Goal: Transaction & Acquisition: Purchase product/service

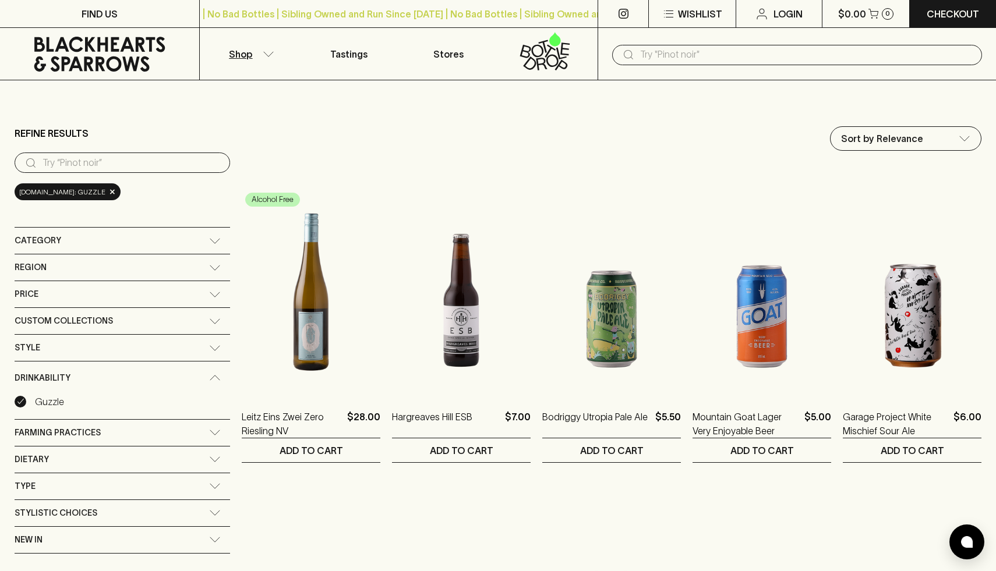
click at [250, 57] on p "Shop" at bounding box center [240, 54] width 23 height 14
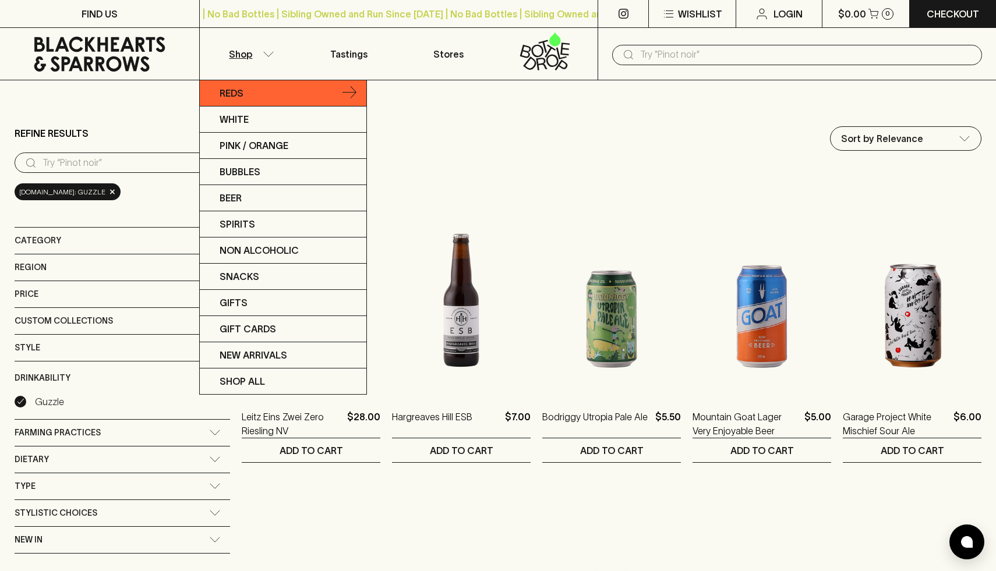
click at [260, 97] on link "Reds" at bounding box center [283, 93] width 167 height 26
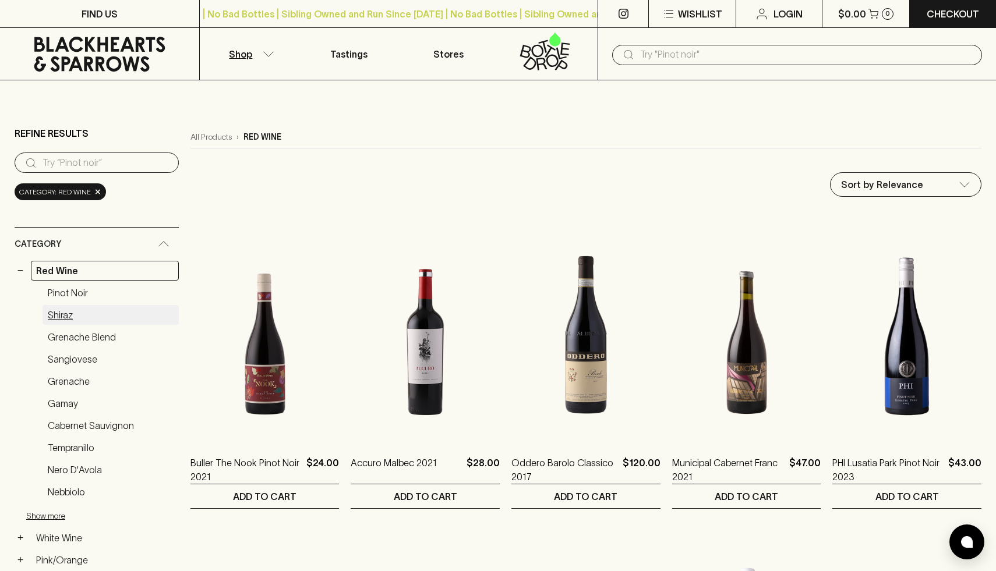
click at [66, 317] on link "Shiraz" at bounding box center [111, 315] width 136 height 20
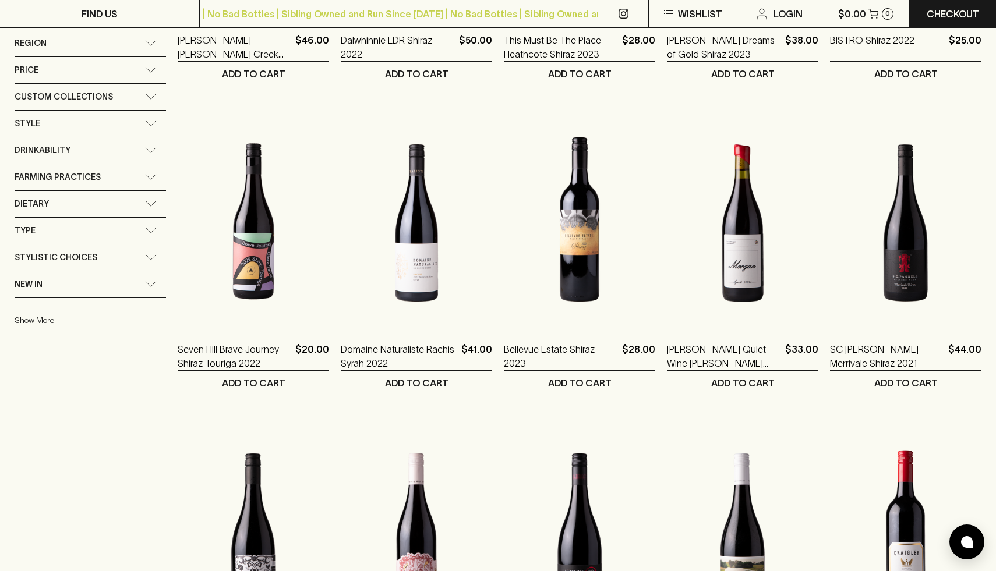
scroll to position [761, 0]
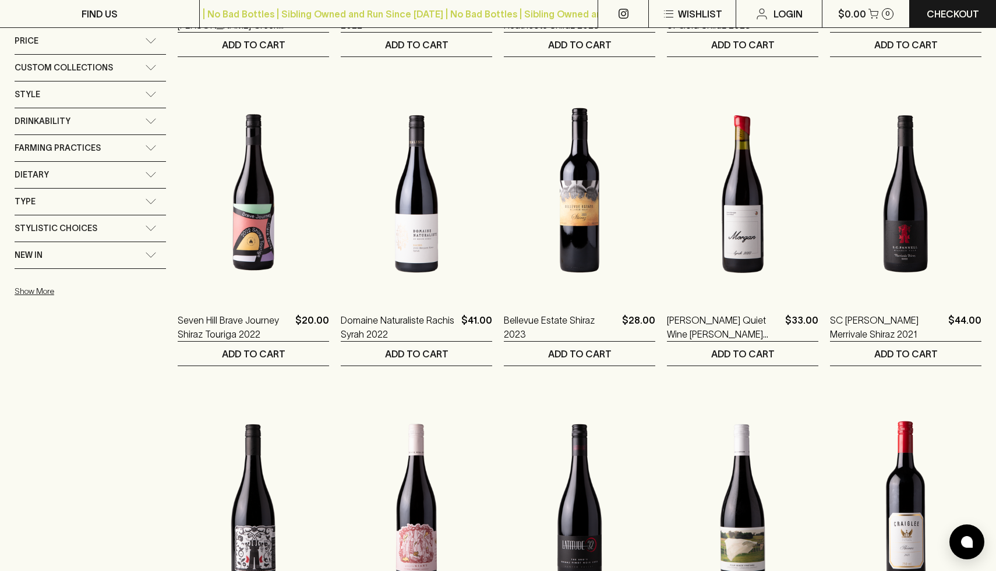
click at [68, 231] on span "Stylistic Choices" at bounding box center [56, 228] width 83 height 15
click at [68, 231] on span "Stylistic Choices" at bounding box center [56, 232] width 83 height 15
click at [101, 124] on div "Drinkability" at bounding box center [80, 121] width 130 height 15
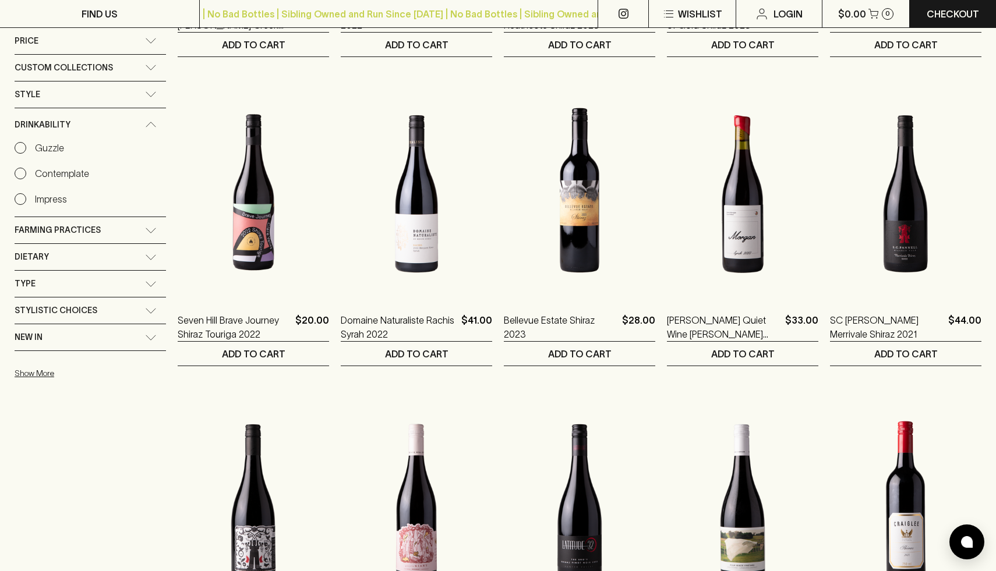
click at [53, 198] on p "Impress" at bounding box center [51, 199] width 32 height 14
click at [26, 198] on input "Impress" at bounding box center [21, 199] width 12 height 12
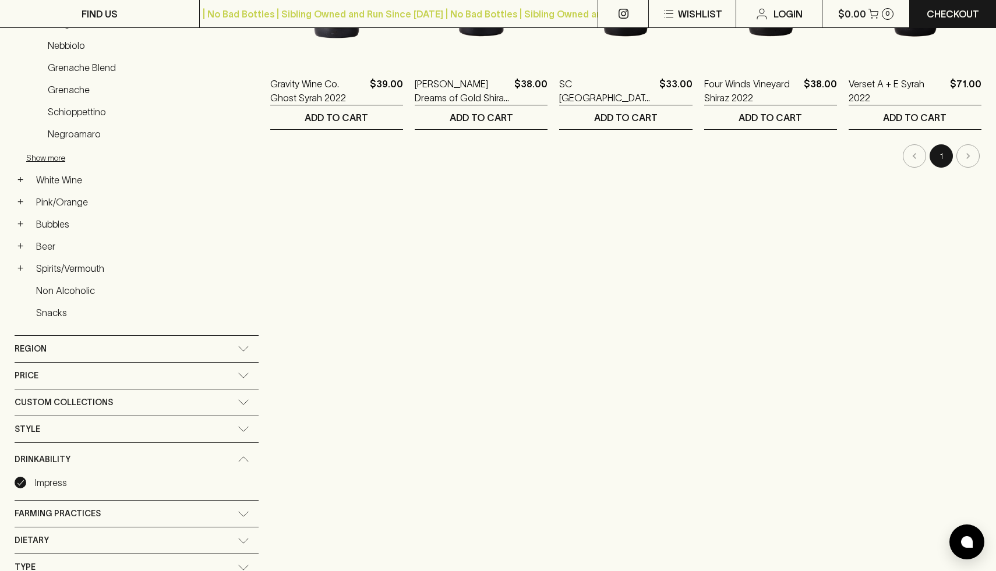
scroll to position [380, 0]
click at [72, 486] on div "Impress" at bounding box center [137, 482] width 244 height 14
click at [20, 482] on input "Impress" at bounding box center [21, 483] width 12 height 12
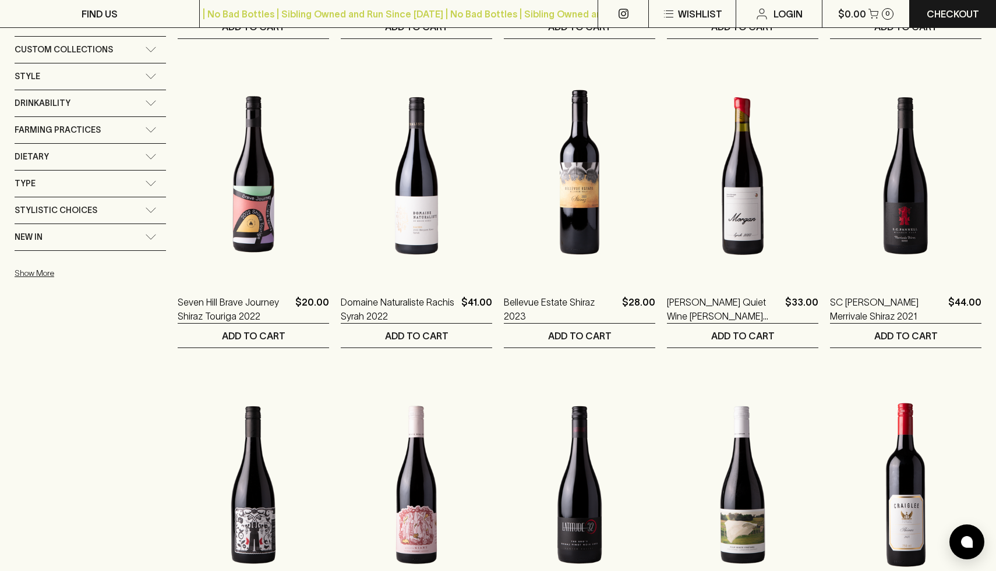
scroll to position [764, 0]
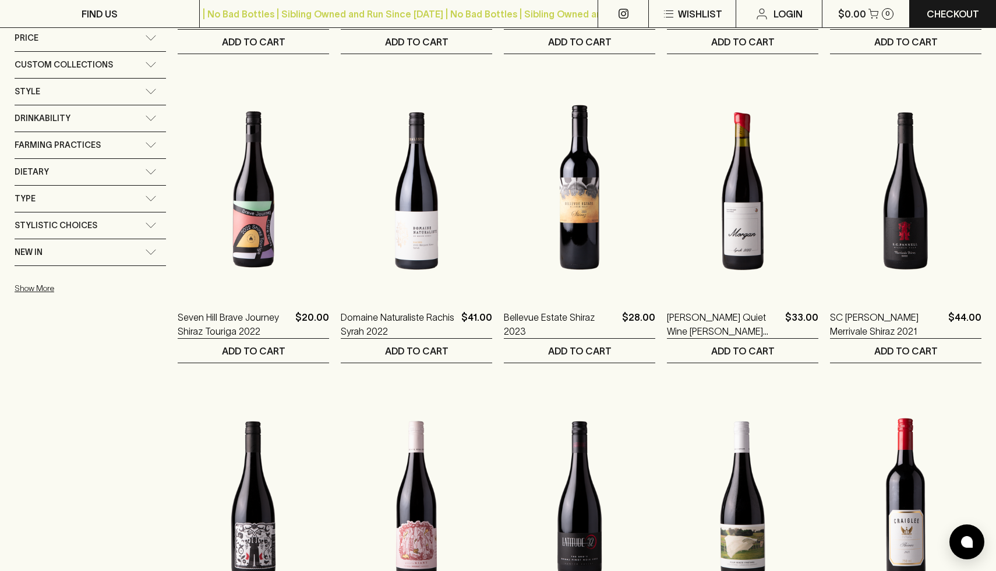
click at [100, 236] on div "Stylistic Choices" at bounding box center [90, 226] width 151 height 26
click at [103, 147] on div "Farming Practices" at bounding box center [80, 145] width 130 height 15
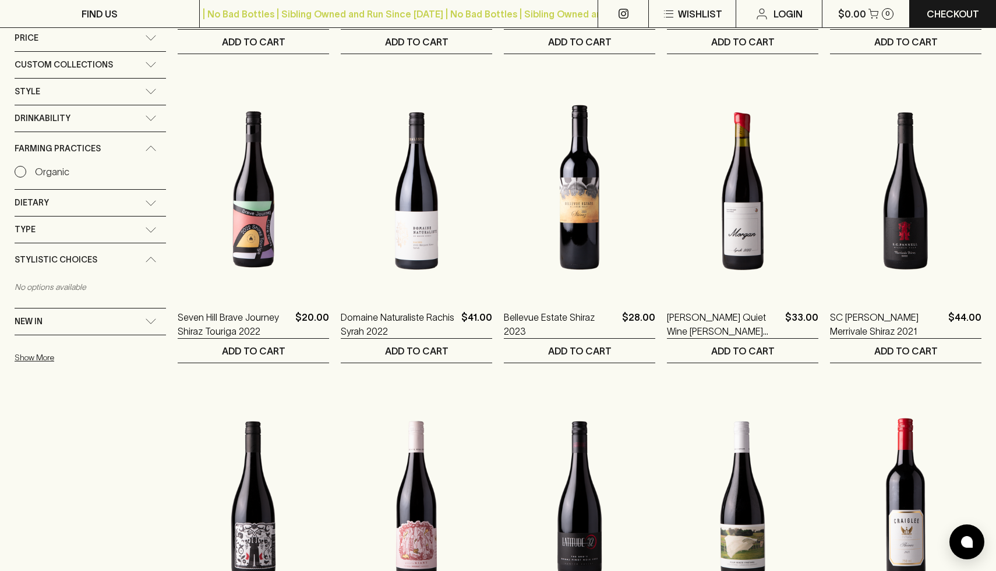
click at [94, 119] on div "Drinkability" at bounding box center [80, 118] width 130 height 15
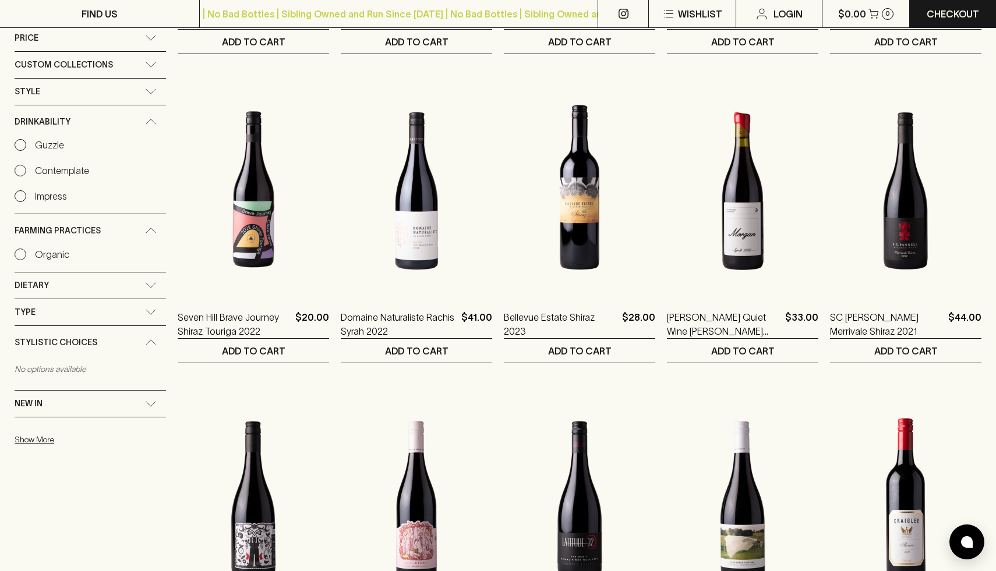
click at [70, 171] on p "Contemplate" at bounding box center [62, 171] width 54 height 14
click at [26, 171] on input "Contemplate" at bounding box center [21, 171] width 12 height 12
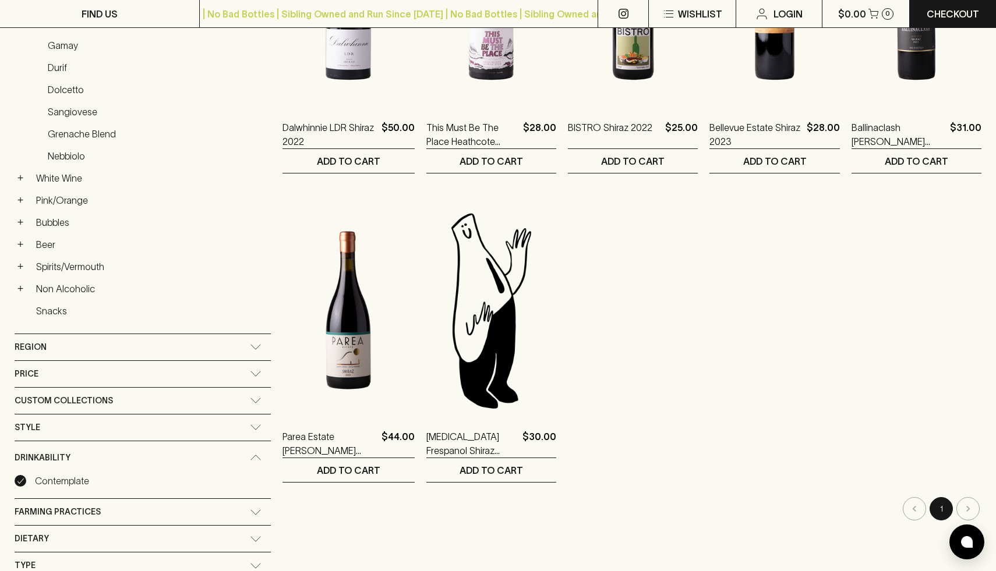
scroll to position [336, 0]
click at [69, 476] on p "Contemplate" at bounding box center [62, 481] width 54 height 14
click at [26, 476] on input "Contemplate" at bounding box center [21, 481] width 12 height 12
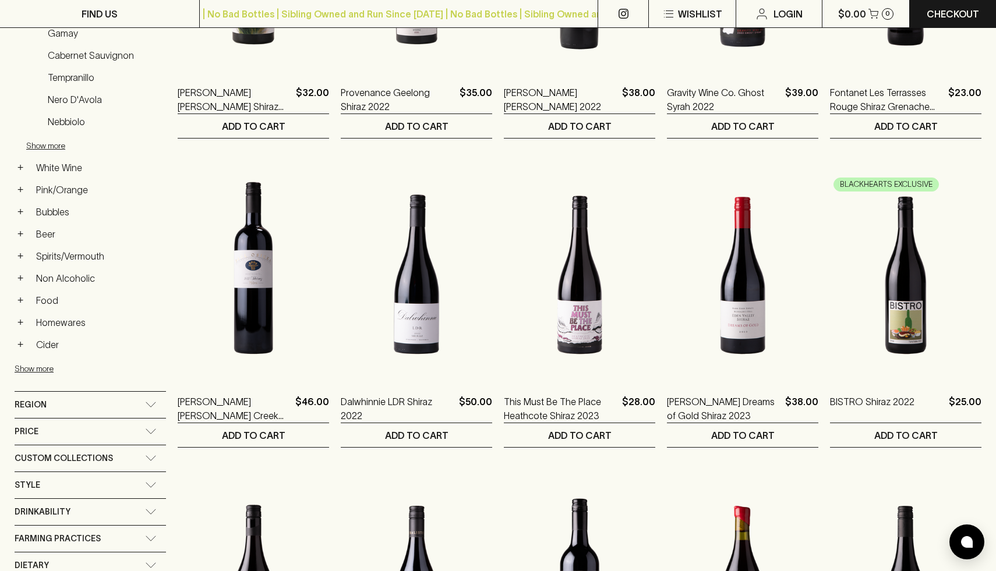
scroll to position [376, 0]
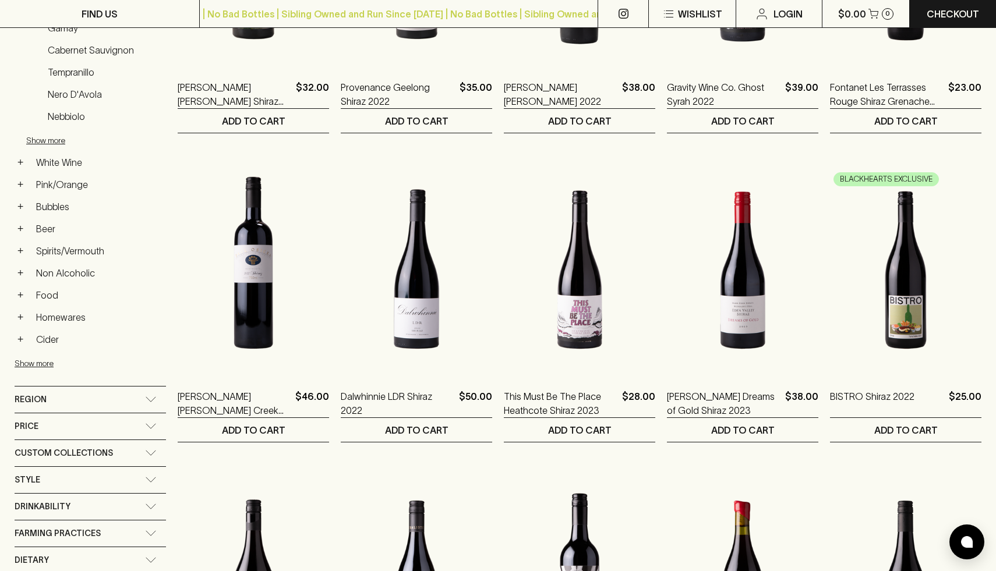
click at [69, 509] on div "Drinkability" at bounding box center [80, 507] width 130 height 15
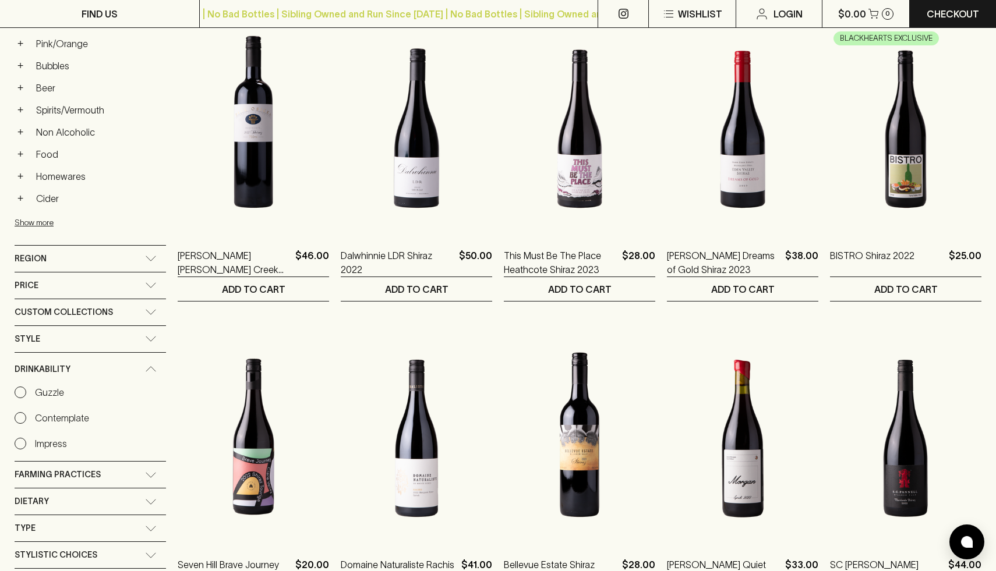
click at [54, 447] on p "Impress" at bounding box center [51, 444] width 32 height 14
click at [26, 447] on input "Impress" at bounding box center [21, 444] width 12 height 12
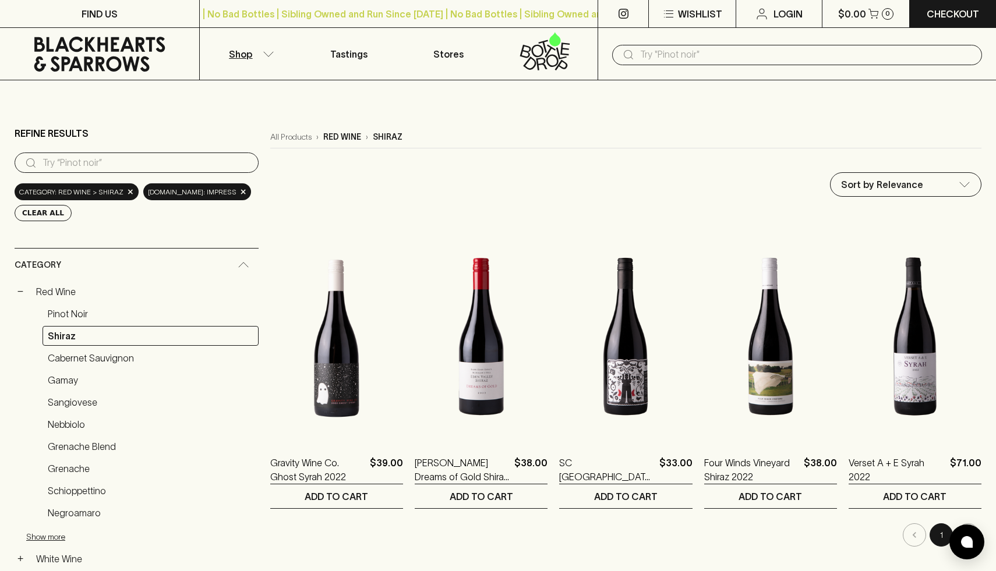
click at [269, 58] on button "Shop" at bounding box center [250, 54] width 100 height 52
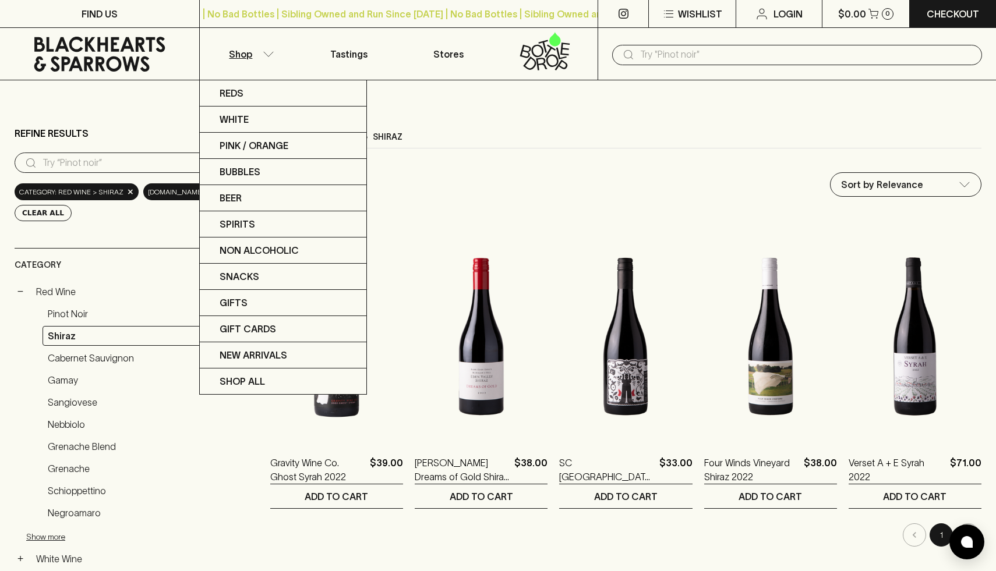
click at [70, 291] on div at bounding box center [498, 285] width 996 height 571
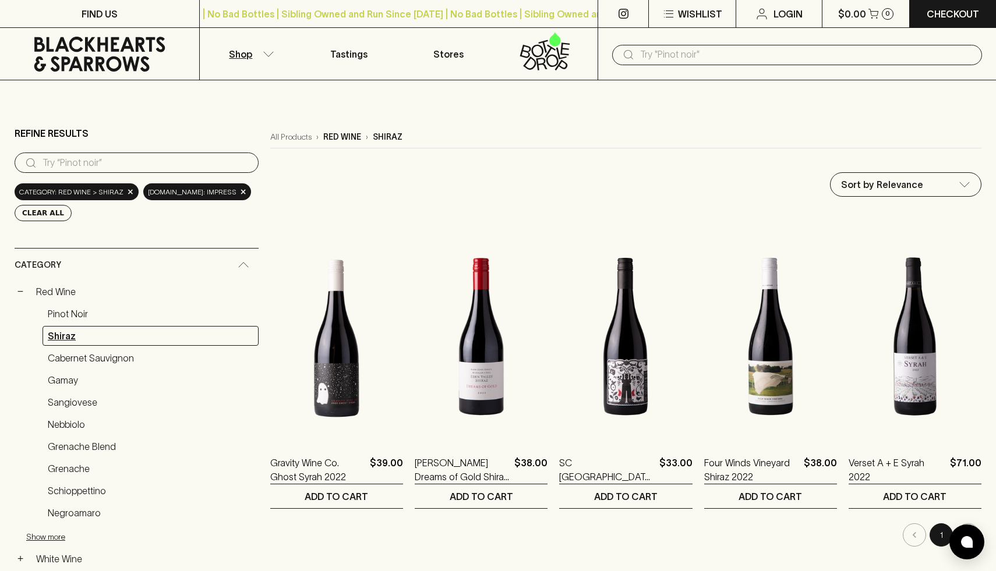
click at [74, 333] on link "Shiraz" at bounding box center [151, 336] width 216 height 20
click at [237, 53] on p "Shop" at bounding box center [240, 54] width 23 height 14
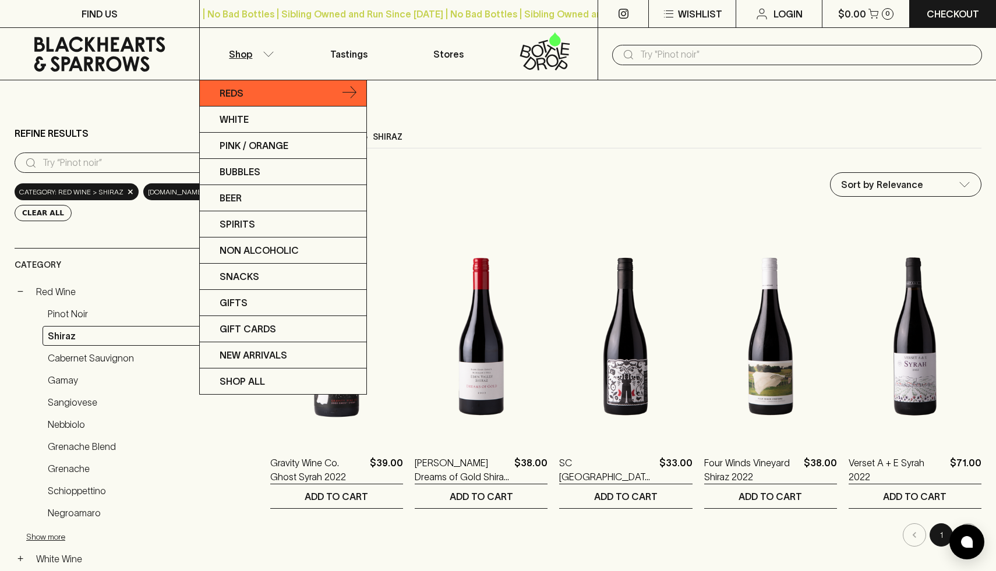
click at [276, 87] on link "Reds" at bounding box center [283, 93] width 167 height 26
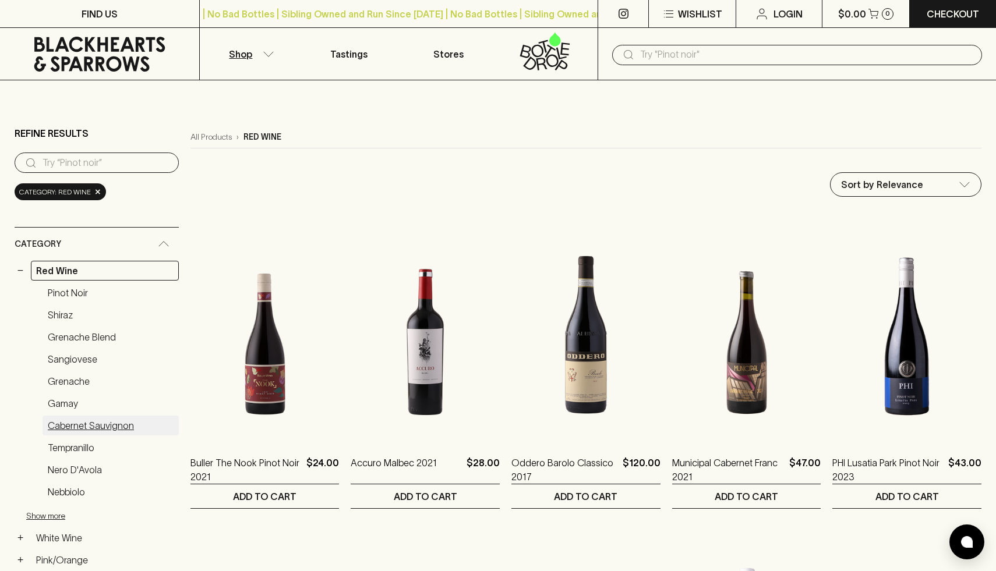
scroll to position [517, 0]
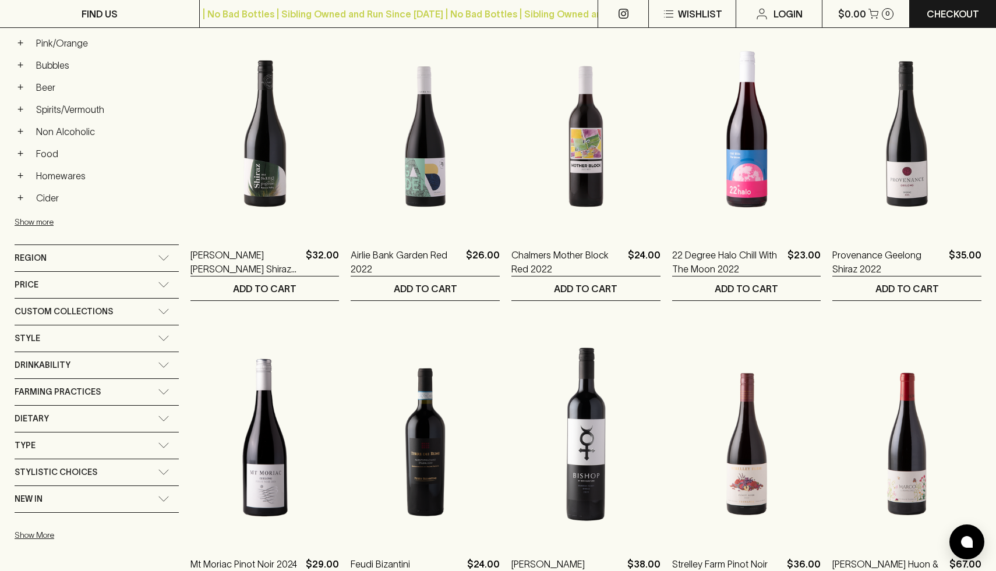
click at [113, 359] on div "Drinkability" at bounding box center [86, 365] width 143 height 15
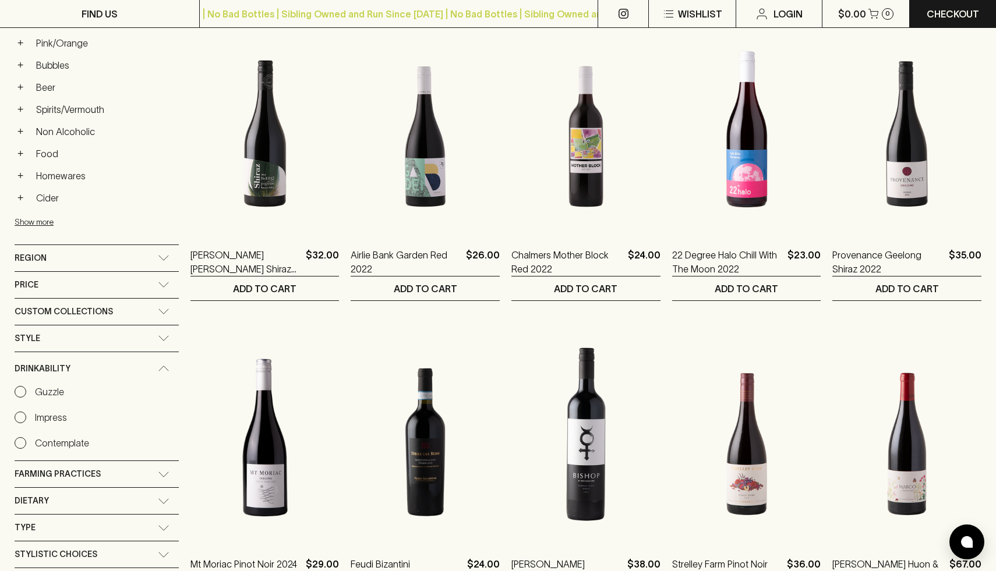
click at [54, 417] on p "Impress" at bounding box center [51, 418] width 32 height 14
click at [26, 417] on input "Impress" at bounding box center [21, 418] width 12 height 12
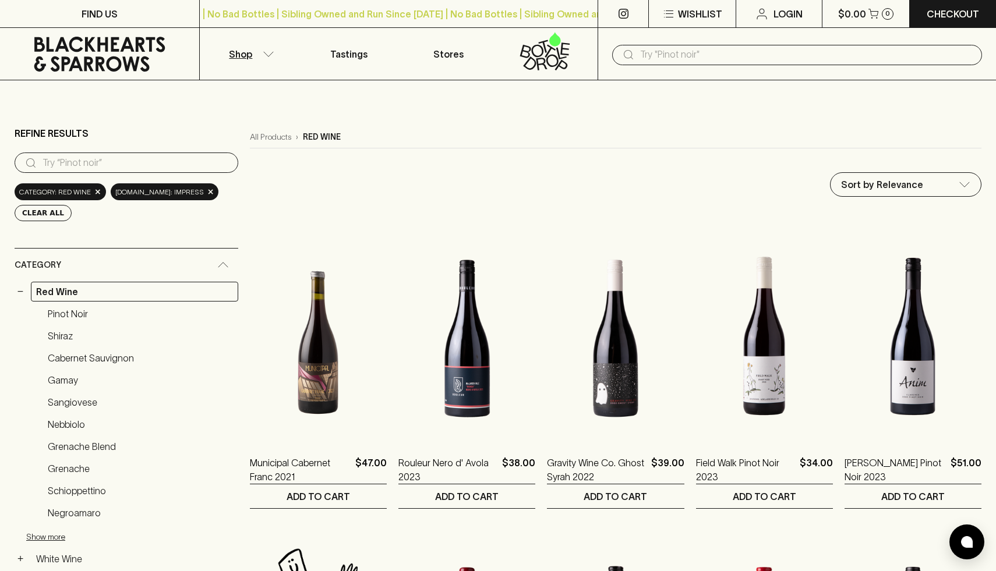
scroll to position [35, 0]
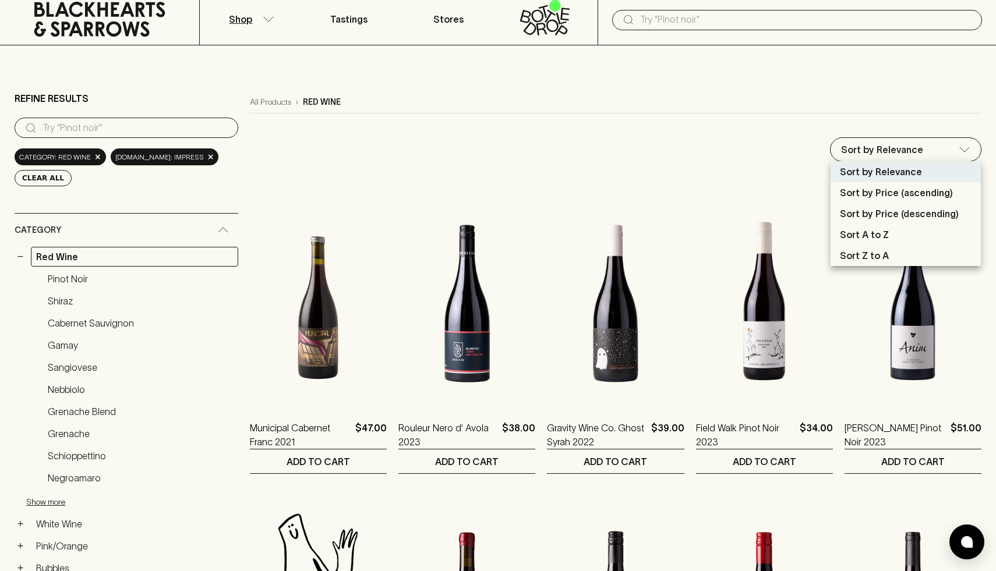
click at [870, 148] on div at bounding box center [498, 285] width 996 height 571
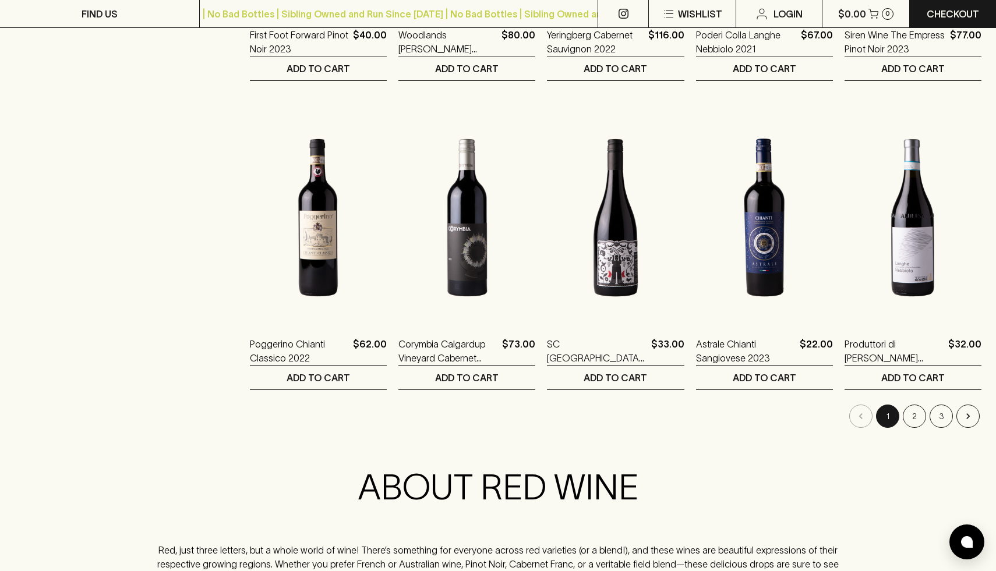
scroll to position [1084, 0]
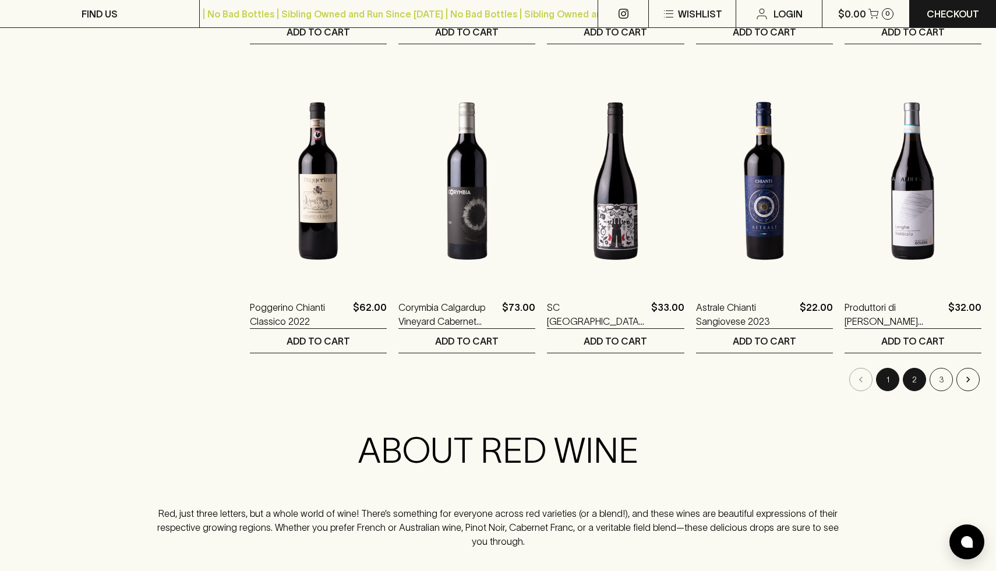
click at [915, 383] on button "2" at bounding box center [914, 379] width 23 height 23
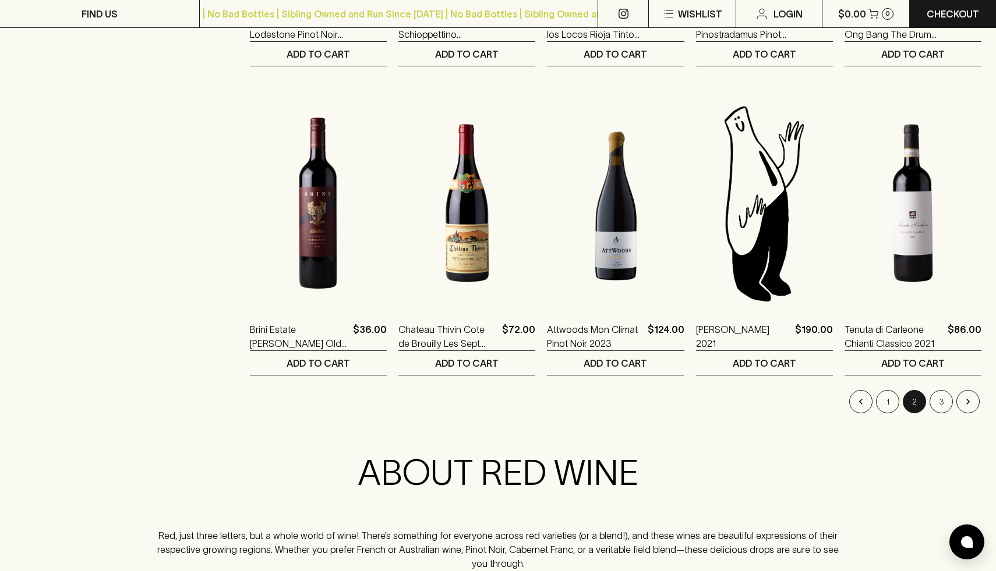
scroll to position [1072, 0]
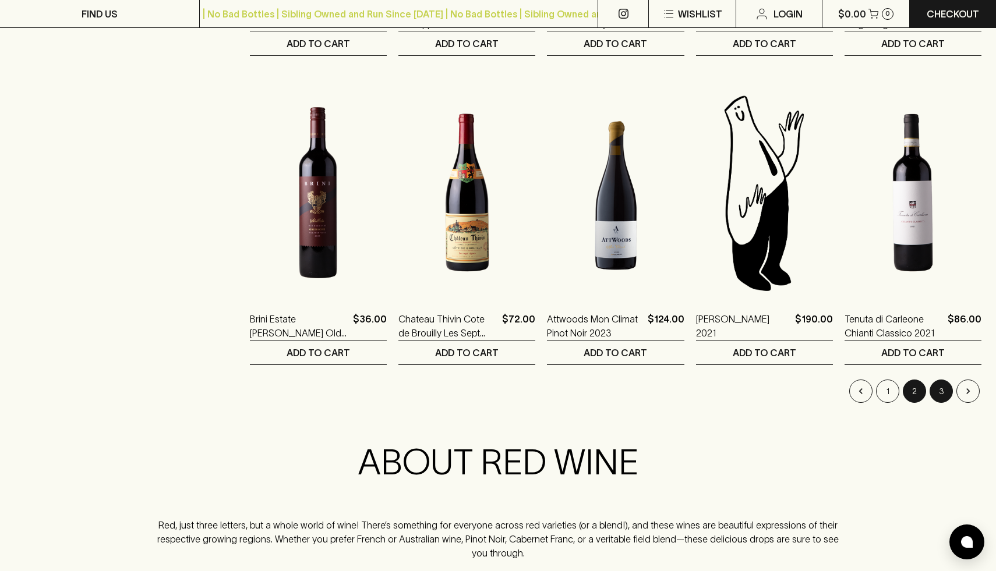
click at [941, 397] on button "3" at bounding box center [941, 391] width 23 height 23
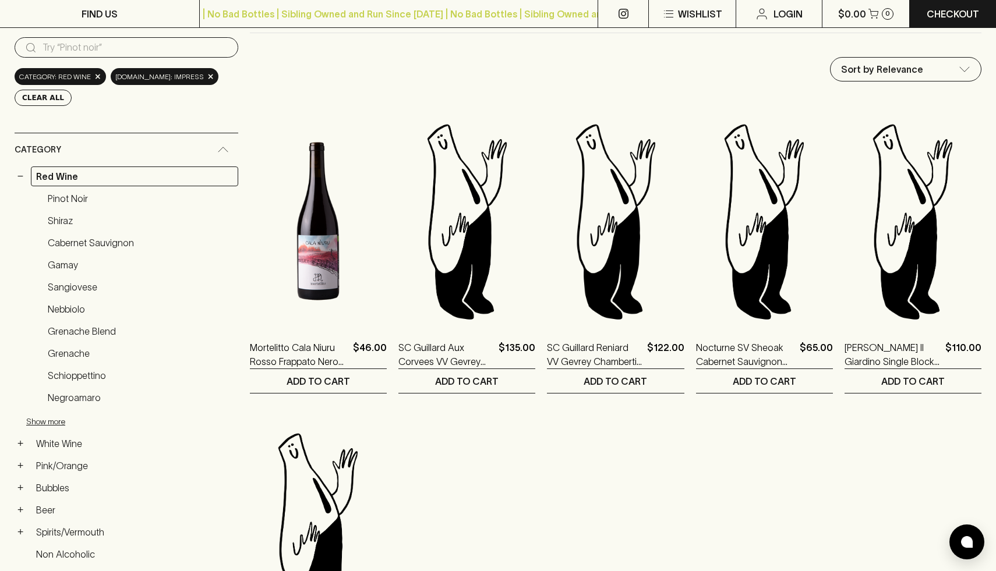
scroll to position [117, 0]
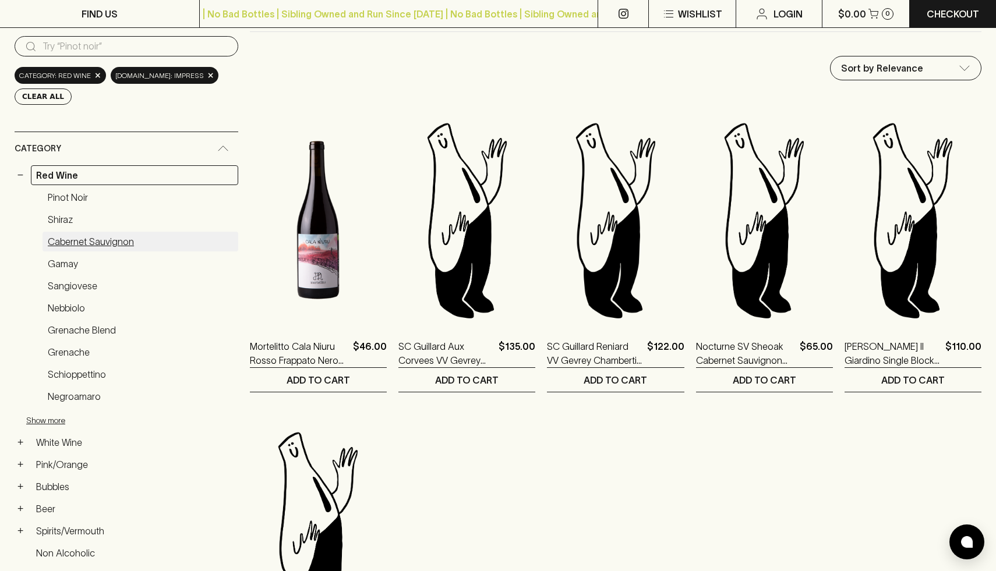
click at [122, 244] on link "Cabernet Sauvignon" at bounding box center [141, 242] width 196 height 20
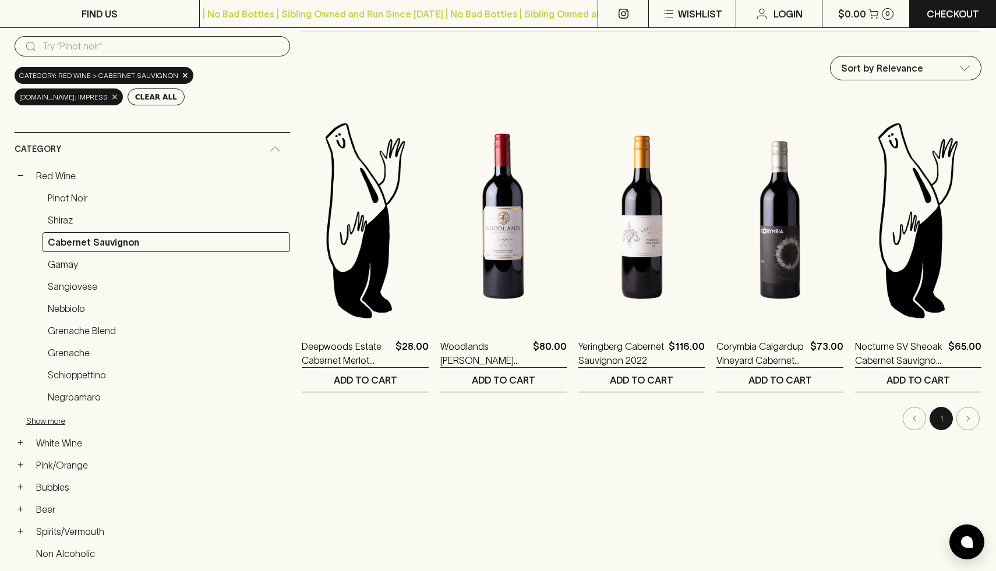
click at [118, 102] on span "×" at bounding box center [114, 97] width 7 height 12
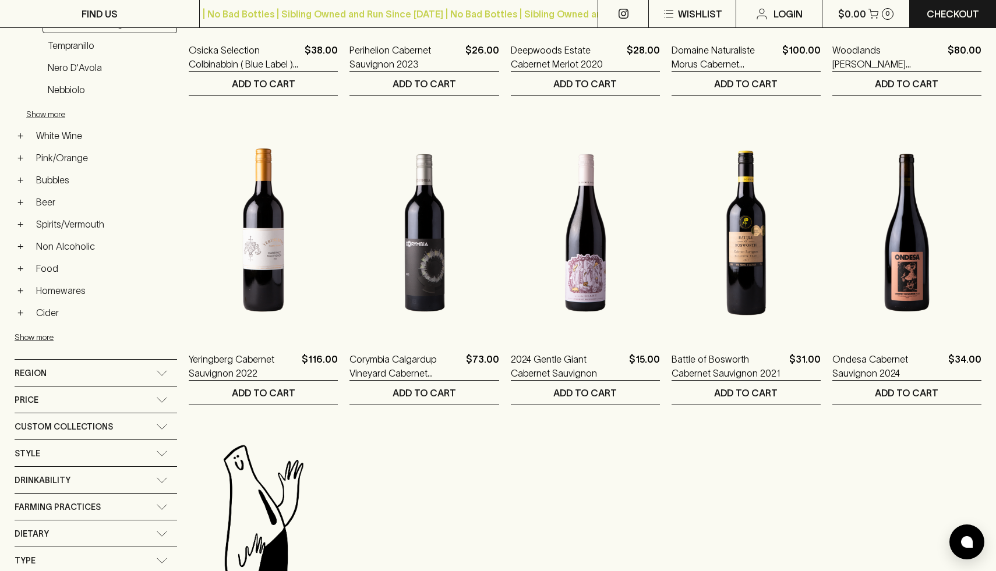
scroll to position [424, 0]
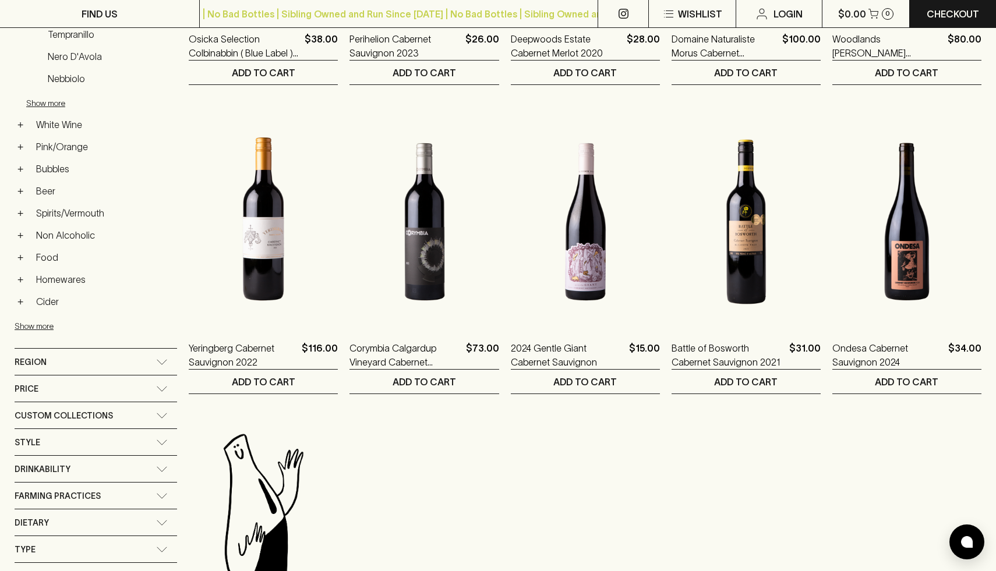
click at [103, 472] on div "Drinkability" at bounding box center [86, 470] width 142 height 15
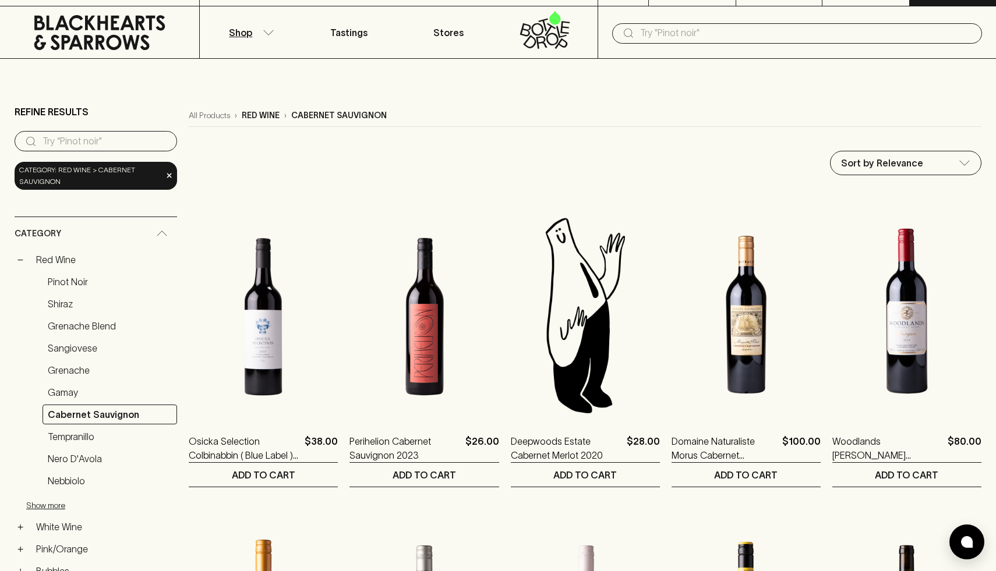
scroll to position [0, 0]
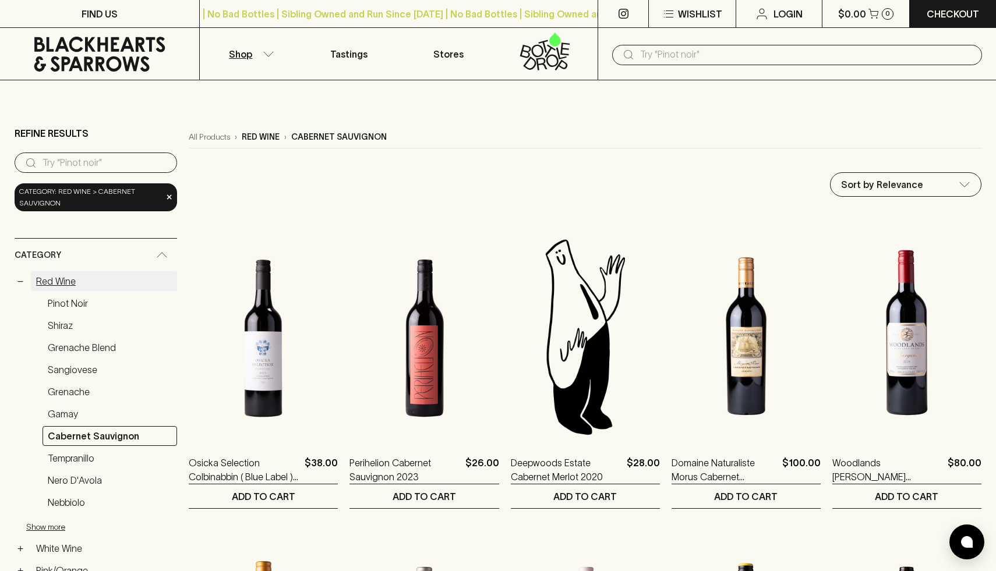
click at [65, 284] on link "Red Wine" at bounding box center [104, 281] width 146 height 20
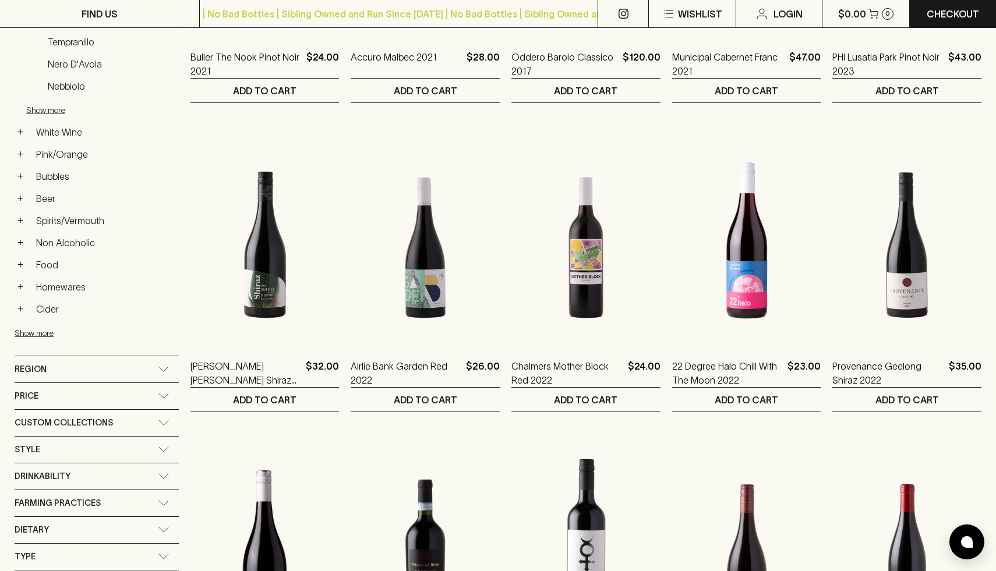
scroll to position [418, 0]
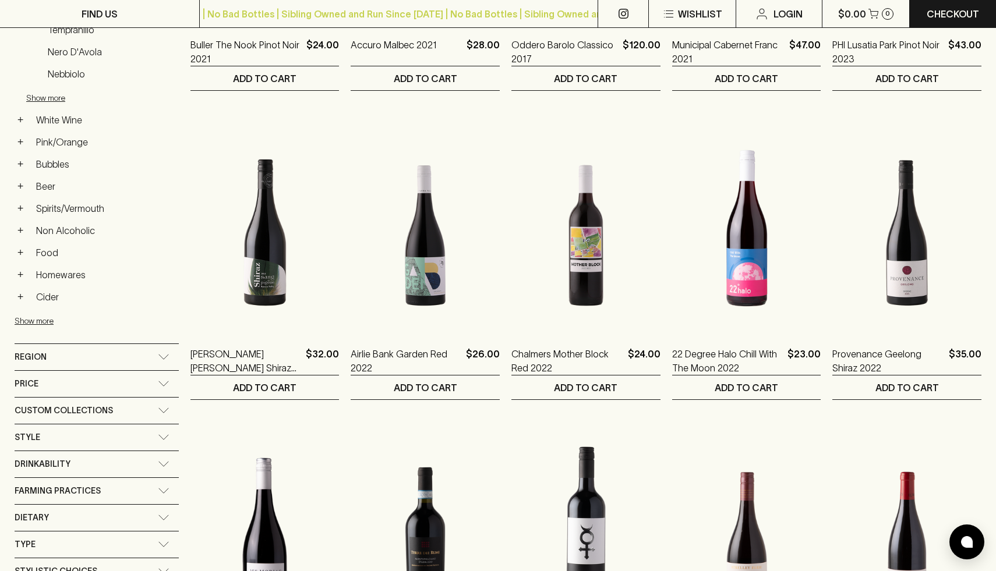
click at [86, 466] on div "Drinkability" at bounding box center [86, 464] width 143 height 15
click at [56, 519] on p "Impress" at bounding box center [51, 517] width 32 height 14
click at [26, 519] on input "Impress" at bounding box center [21, 517] width 12 height 12
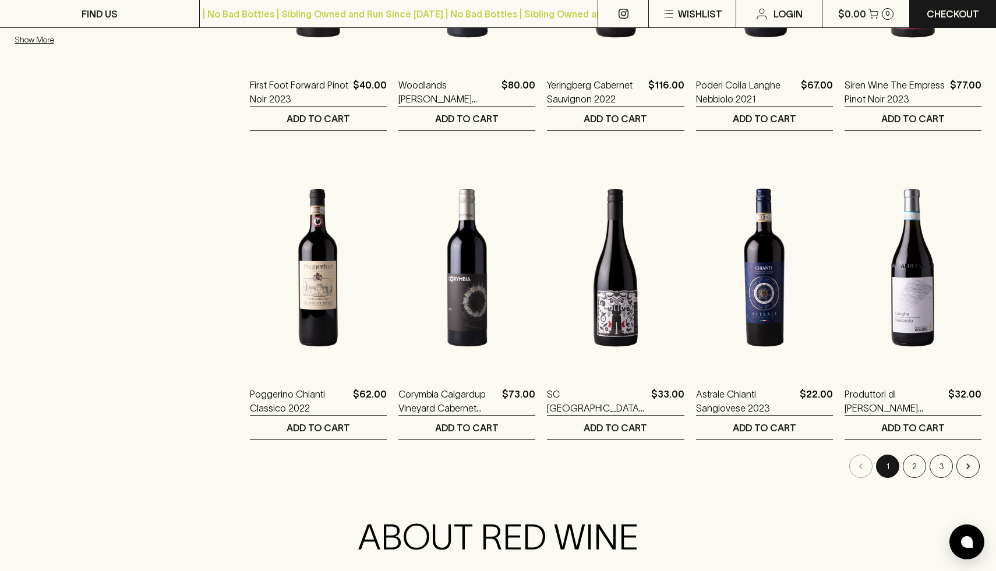
scroll to position [1000, 0]
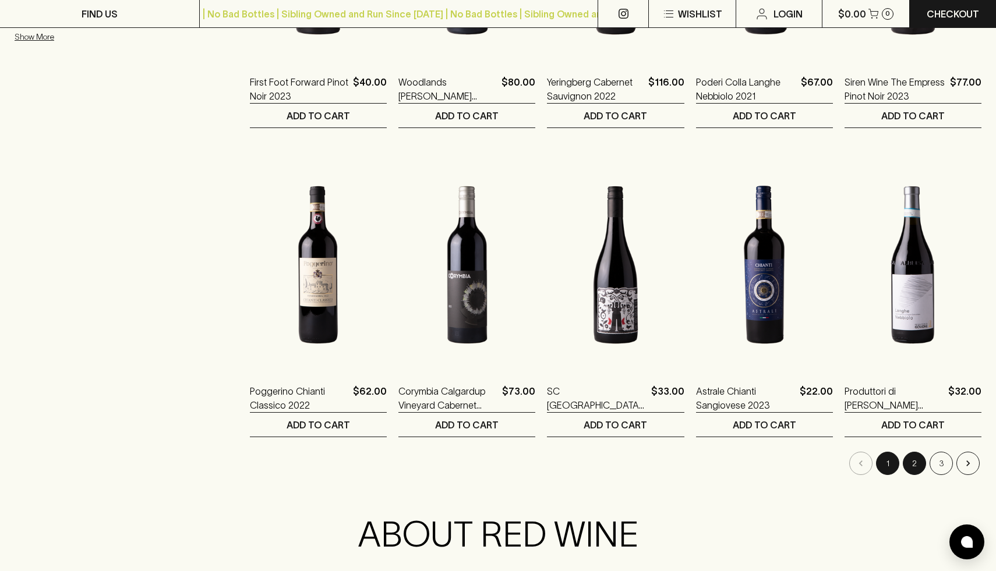
click at [913, 467] on button "2" at bounding box center [914, 463] width 23 height 23
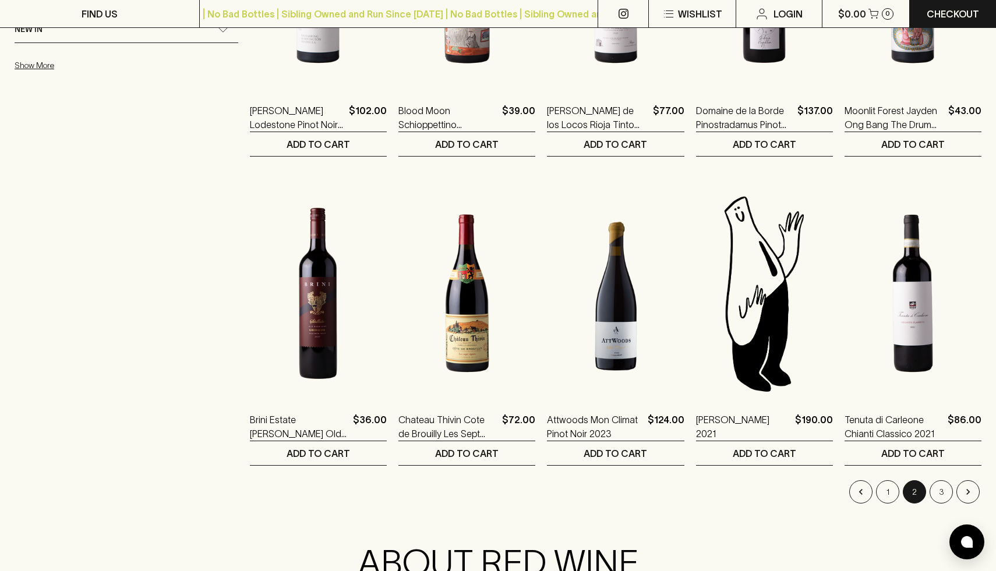
scroll to position [979, 0]
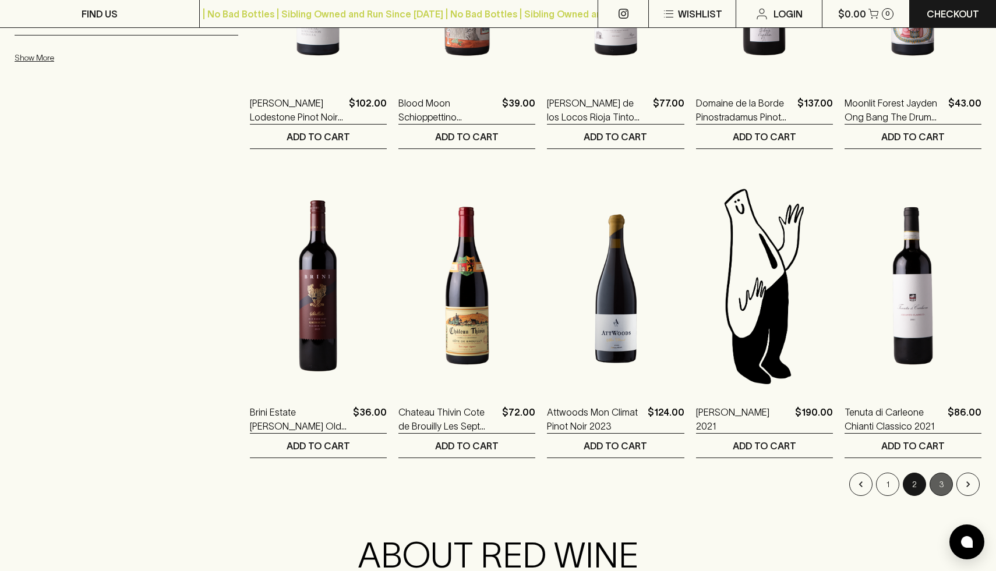
click at [944, 488] on button "3" at bounding box center [941, 484] width 23 height 23
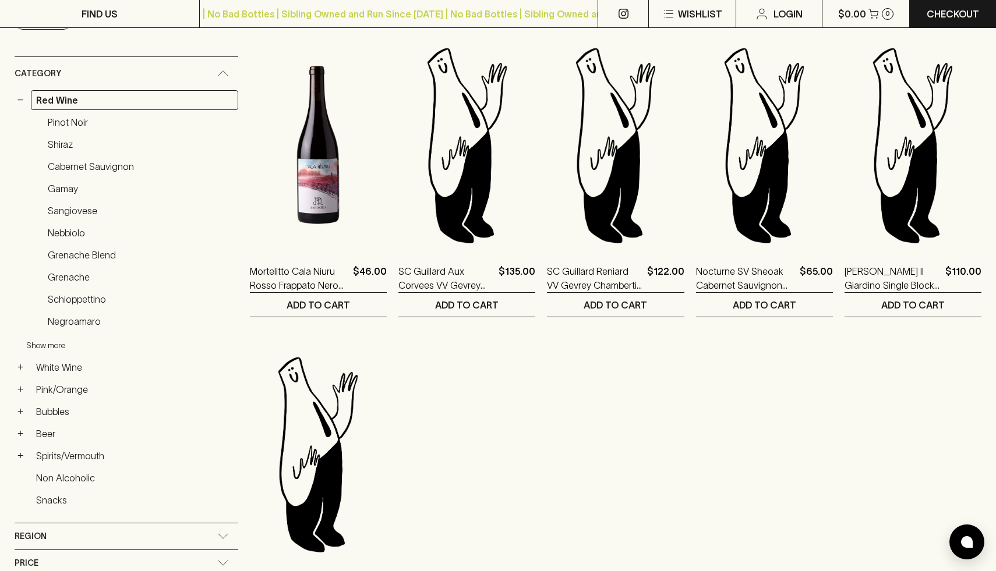
scroll to position [185, 0]
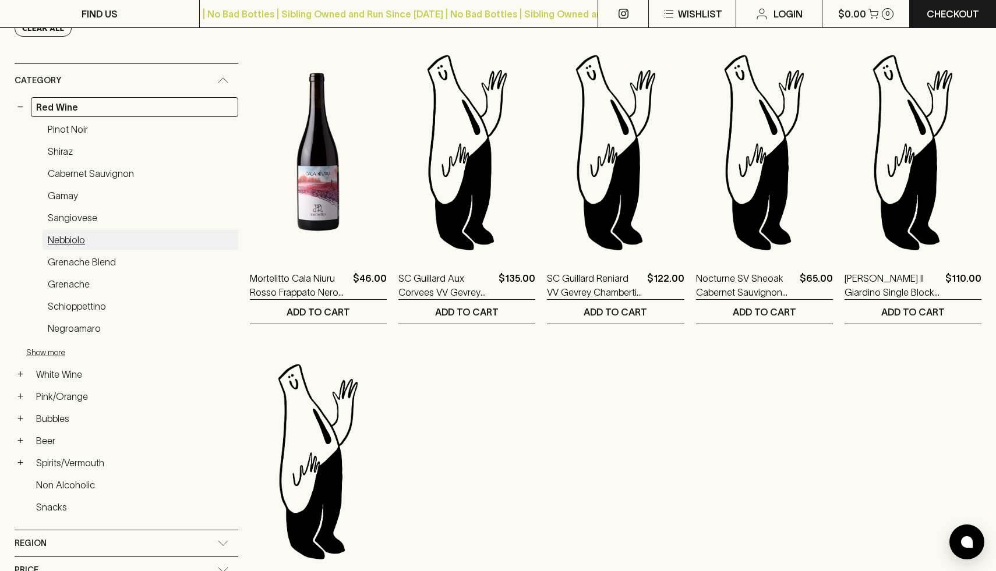
click at [86, 241] on link "Nebbiolo" at bounding box center [141, 240] width 196 height 20
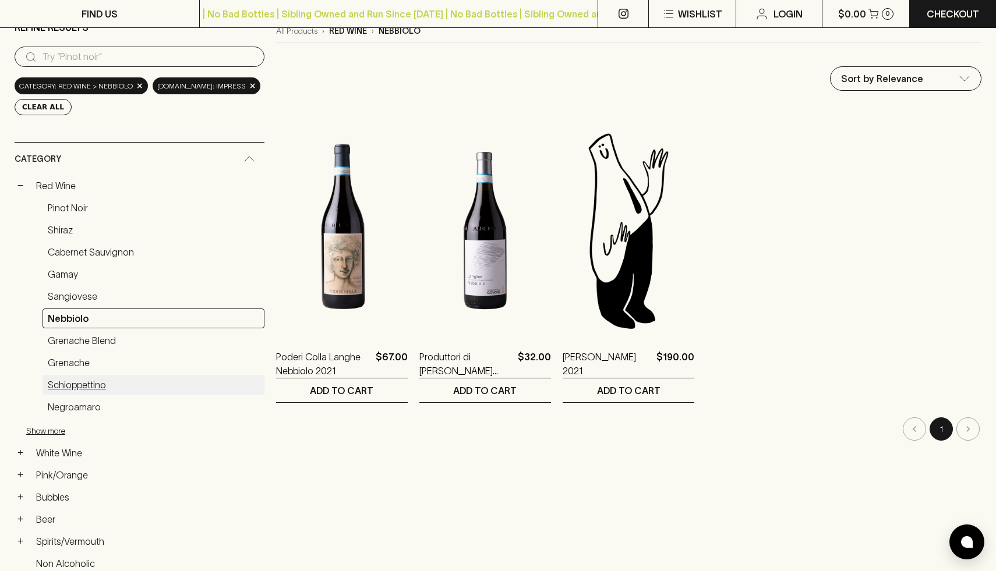
scroll to position [101, 0]
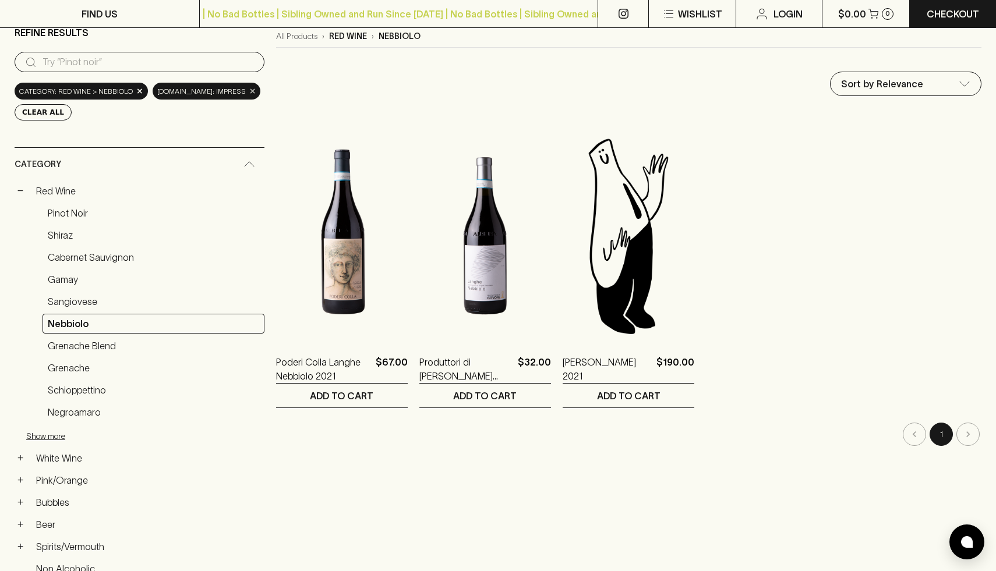
click at [256, 90] on span "×" at bounding box center [252, 91] width 7 height 12
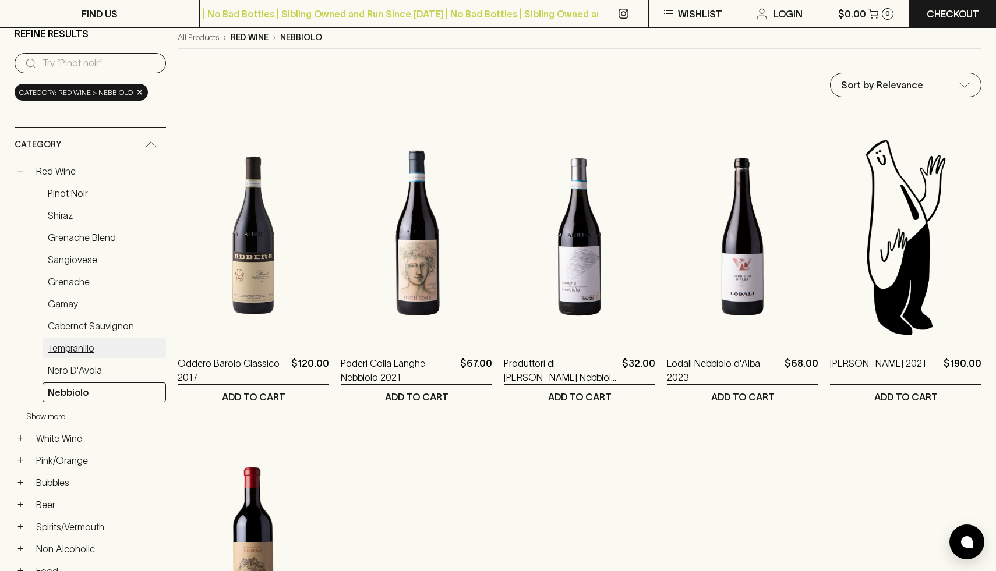
scroll to position [94, 0]
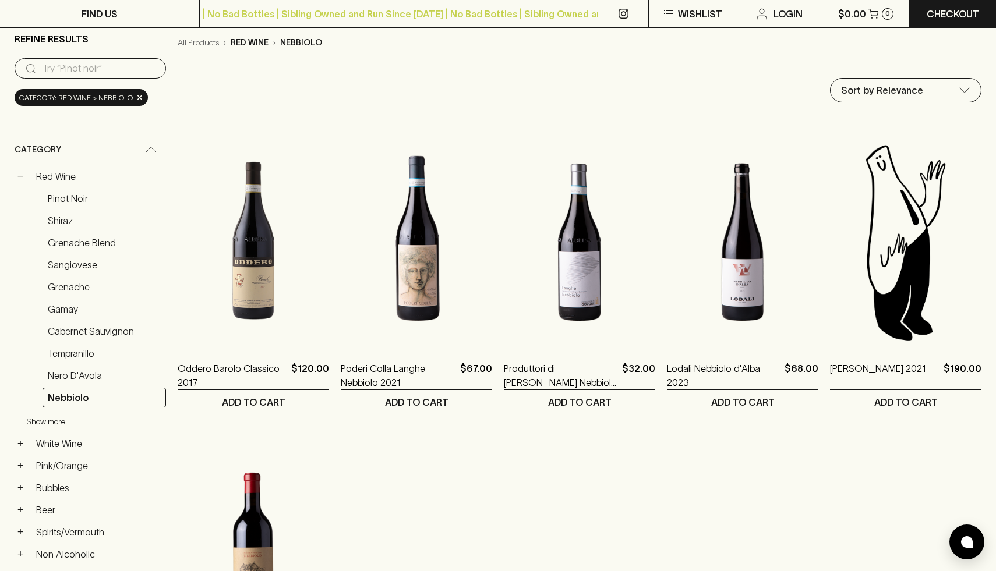
click at [50, 427] on button "Show more" at bounding box center [102, 422] width 153 height 24
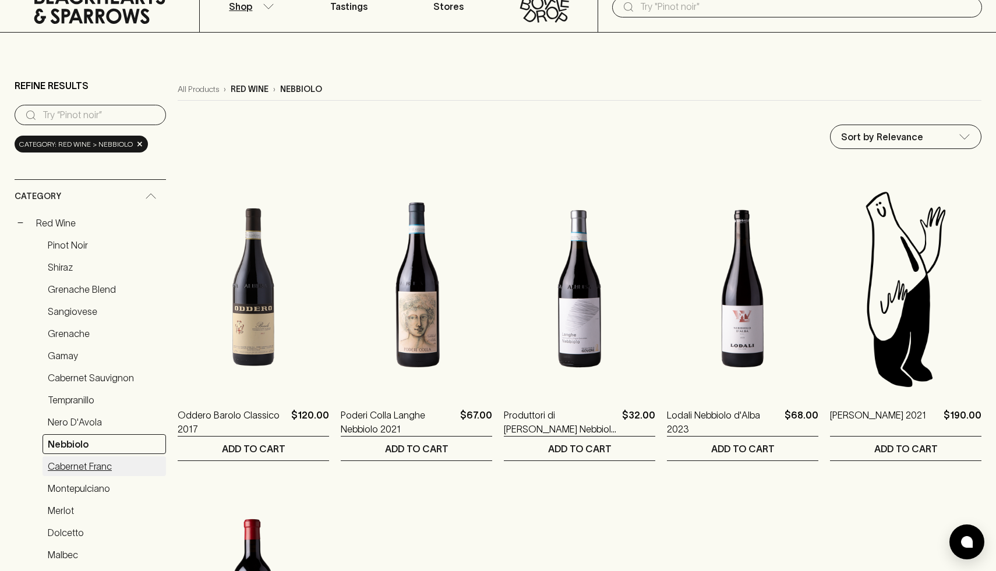
scroll to position [44, 0]
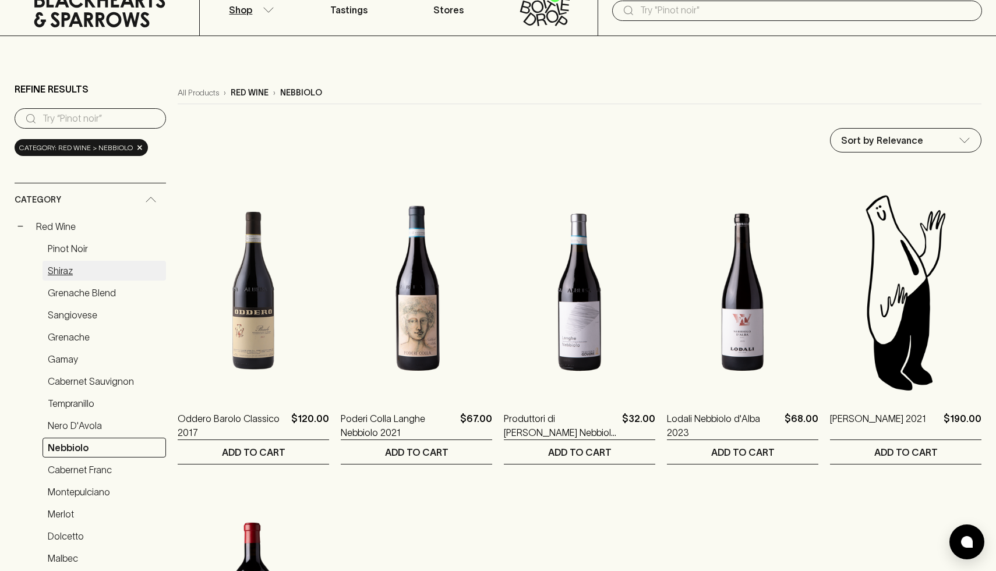
click at [71, 262] on link "Shiraz" at bounding box center [104, 271] width 123 height 20
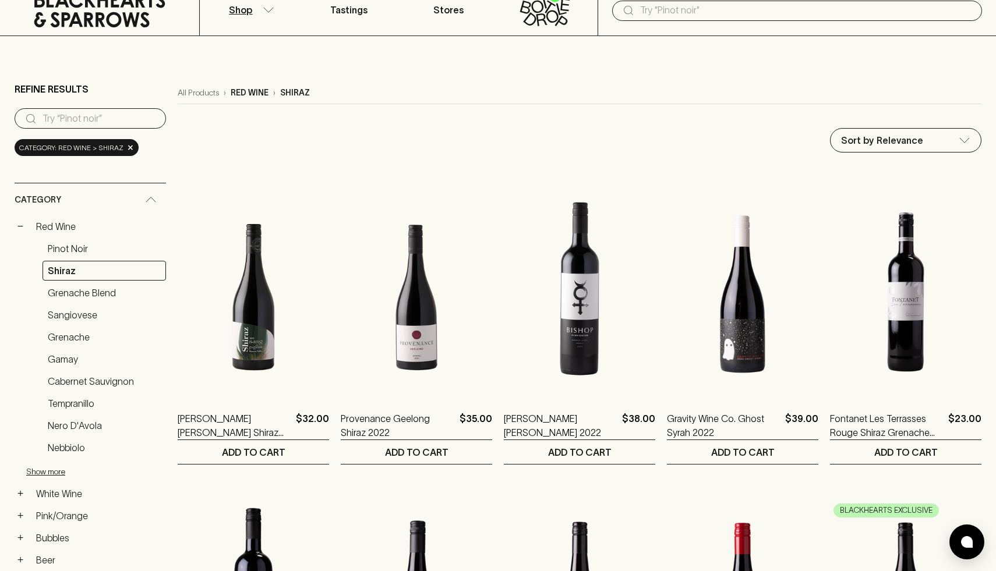
click at [242, 14] on p "Shop" at bounding box center [240, 10] width 23 height 14
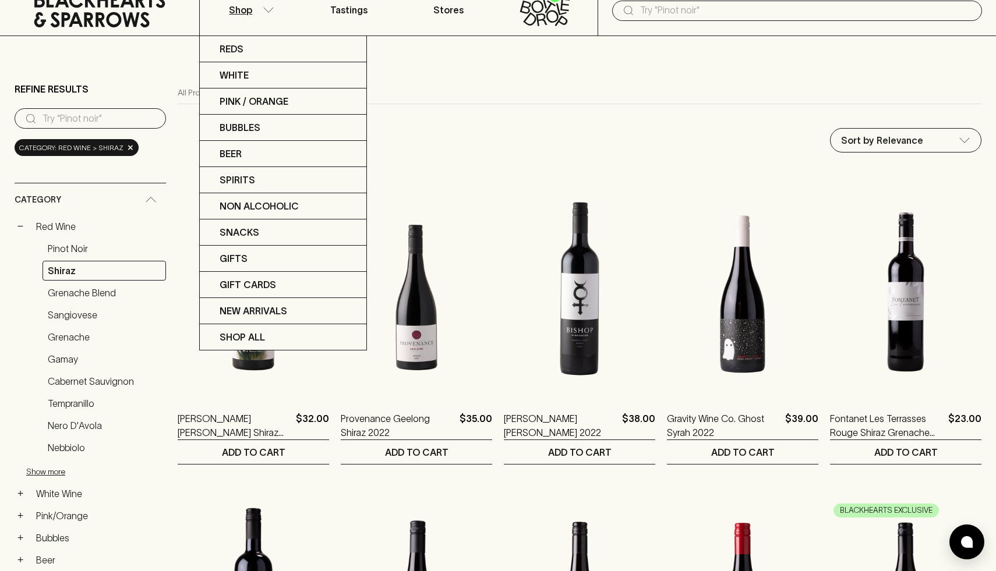
click at [114, 19] on div at bounding box center [498, 285] width 996 height 571
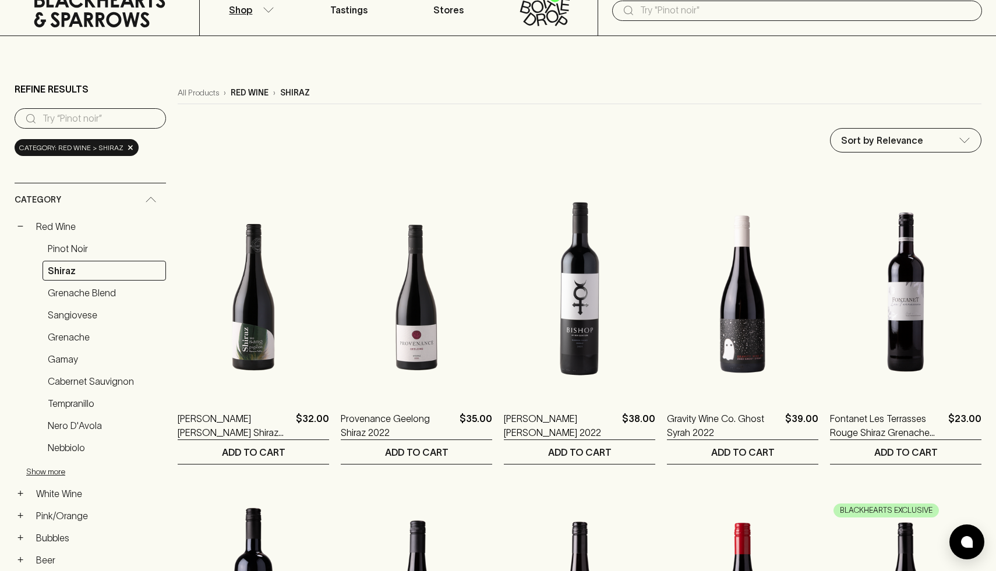
scroll to position [28, 0]
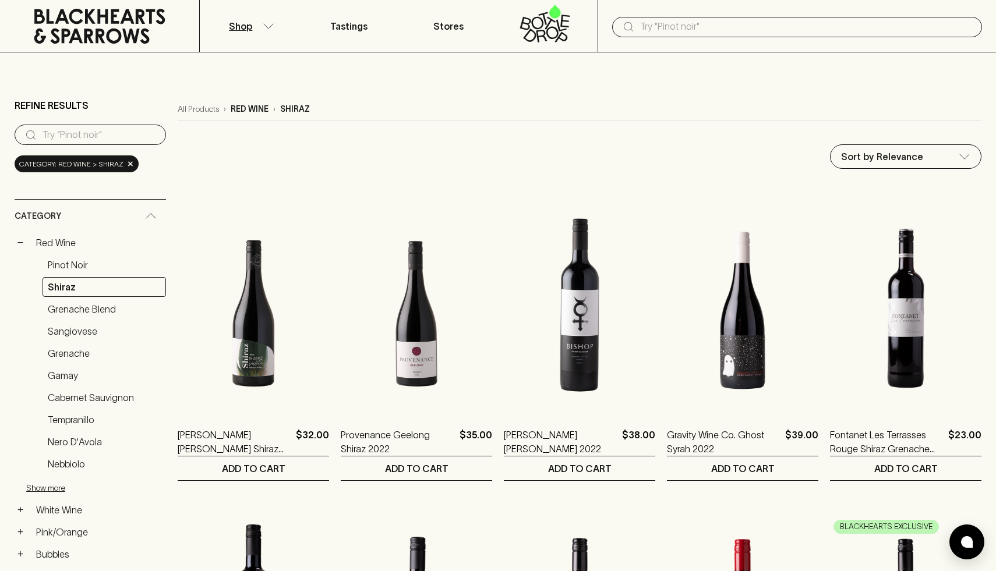
click at [114, 20] on icon at bounding box center [100, 26] width 182 height 35
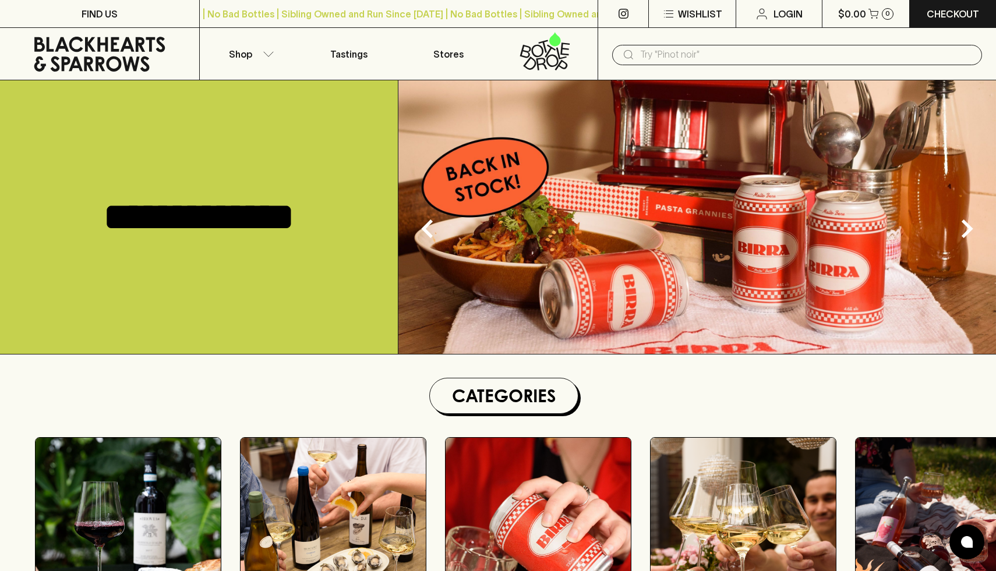
click at [552, 58] on icon at bounding box center [545, 51] width 84 height 38
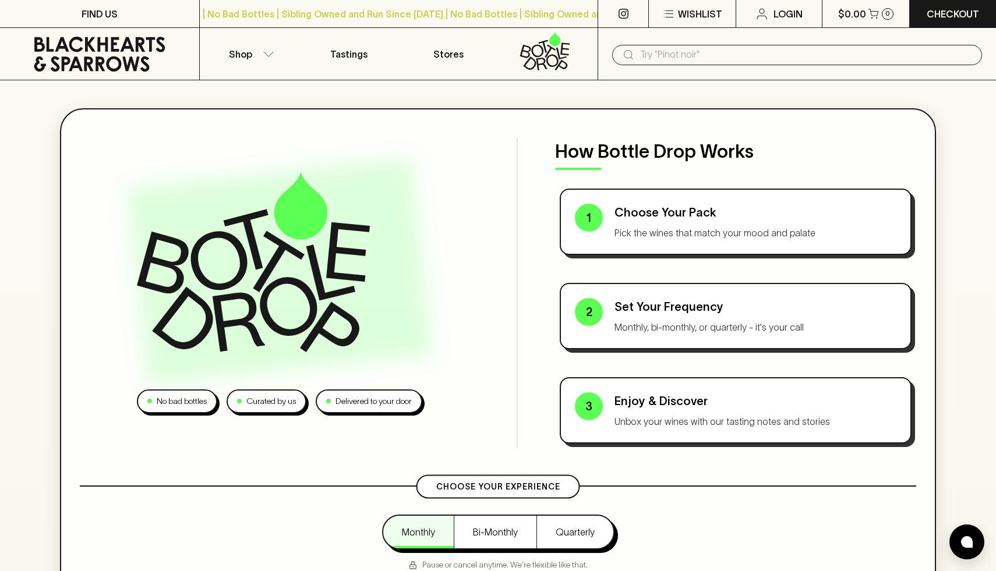
click at [154, 47] on icon at bounding box center [100, 54] width 182 height 35
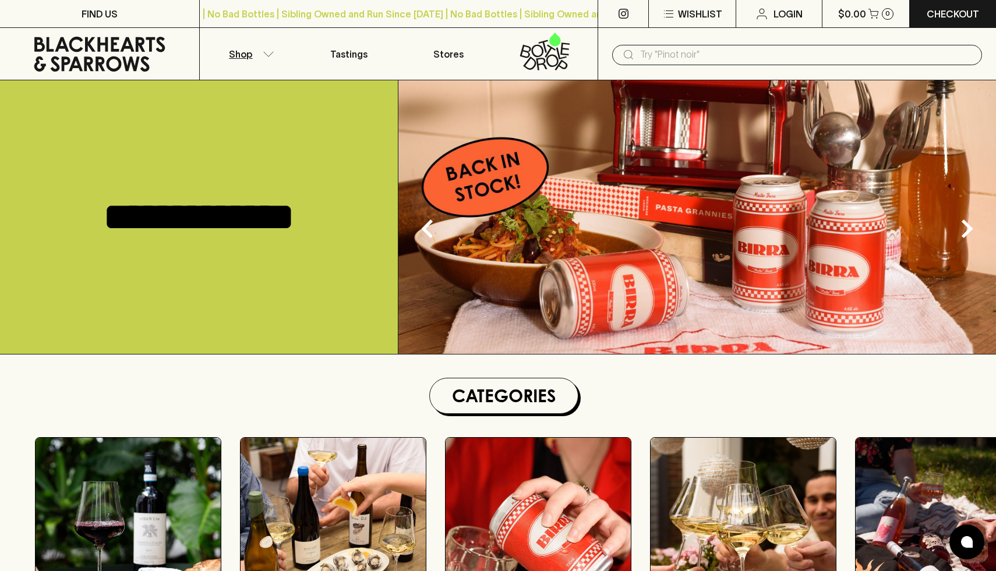
click at [245, 55] on p "Shop" at bounding box center [240, 54] width 23 height 14
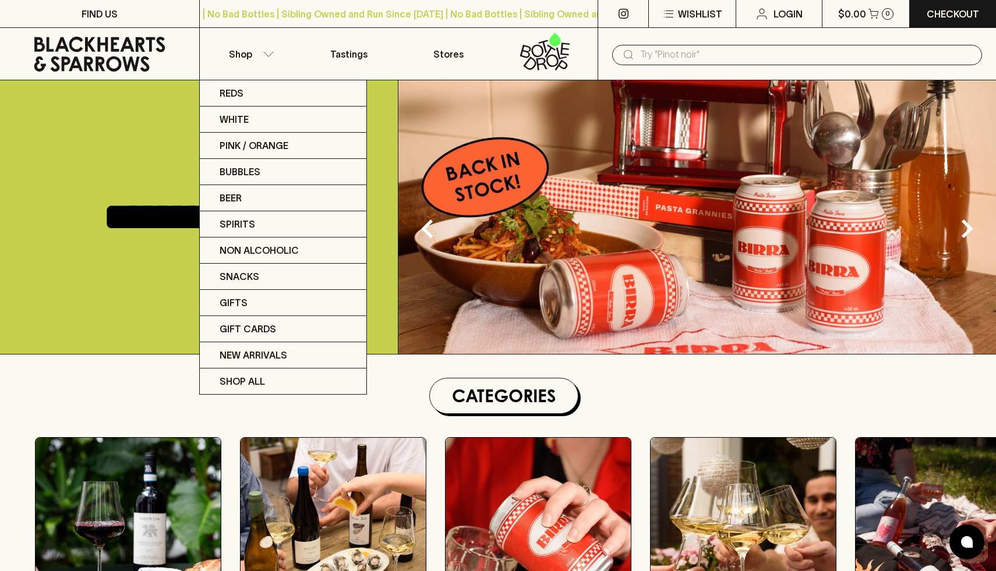
click at [346, 51] on div at bounding box center [498, 285] width 996 height 571
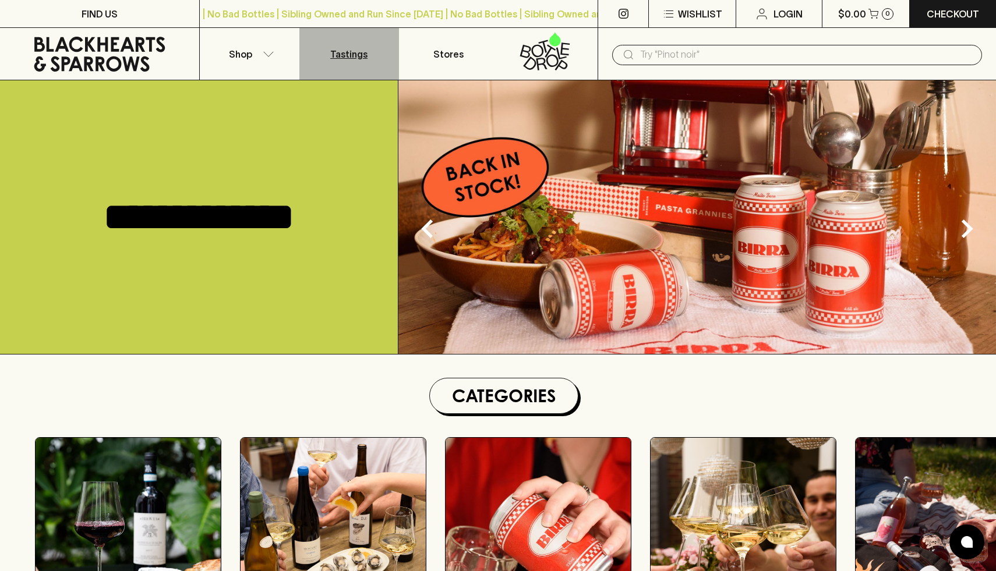
click at [361, 50] on p "Tastings" at bounding box center [348, 54] width 37 height 14
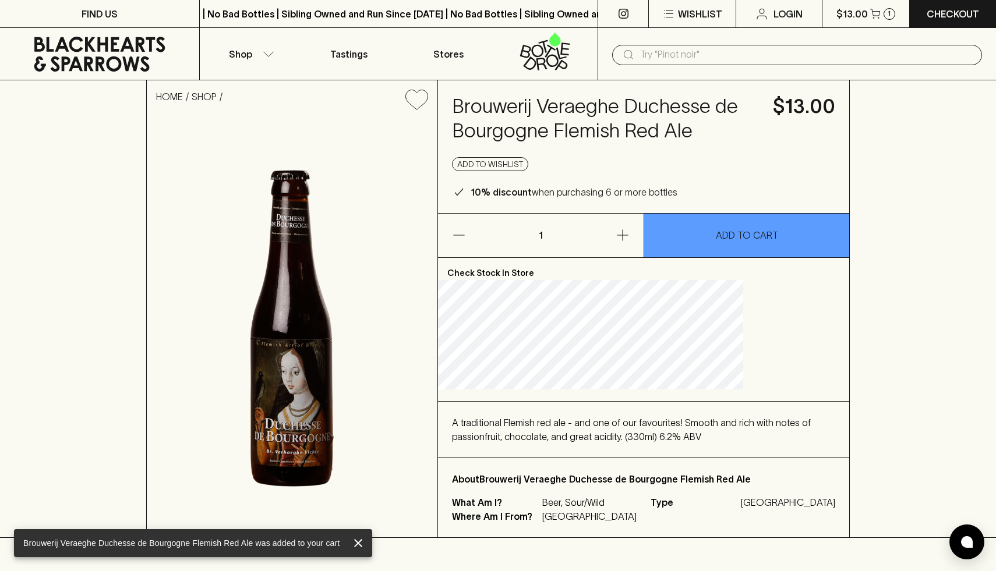
click at [633, 143] on h4 "Brouwerij Veraeghe Duchesse de Bourgogne Flemish Red Ale" at bounding box center [605, 118] width 307 height 49
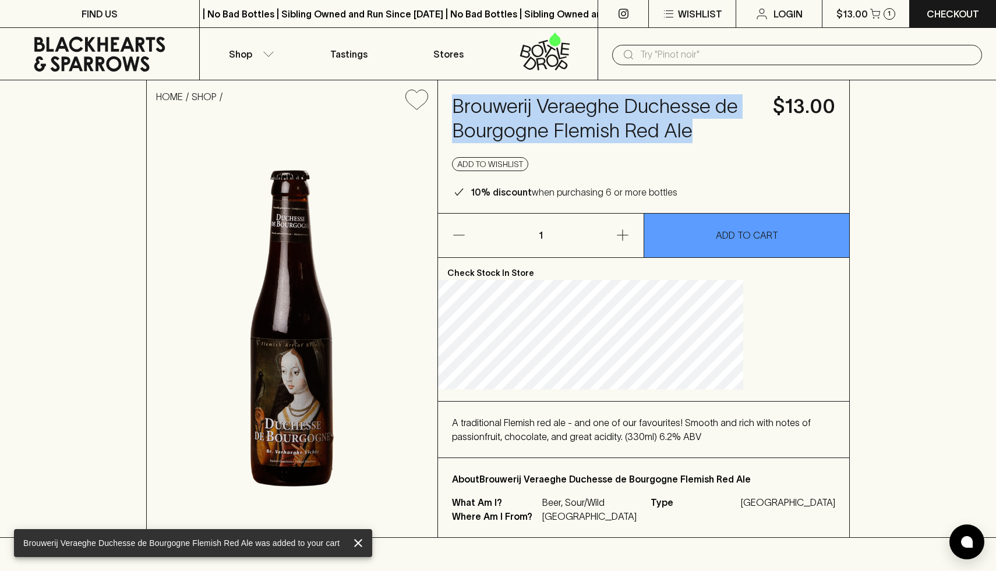
drag, startPoint x: 504, startPoint y: 103, endPoint x: 592, endPoint y: 181, distance: 117.2
click at [592, 181] on div "Brouwerij Veraeghe Duchesse de Bourgogne Flemish Red Ale $13.00 Add to wishlist…" at bounding box center [643, 146] width 411 height 133
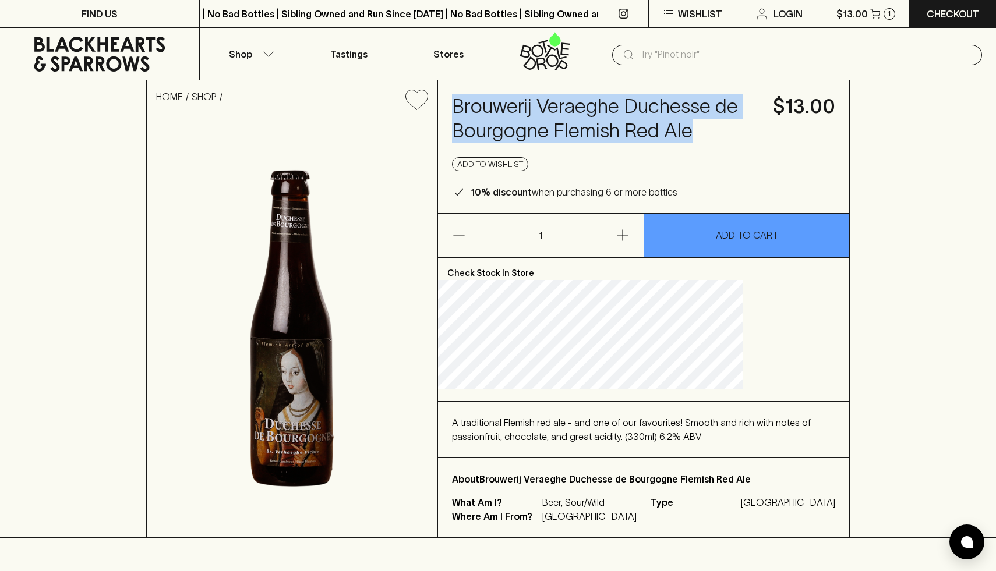
copy h4 "Brouwerij Veraeghe Duchesse de Bourgogne Flemish Red Ale"
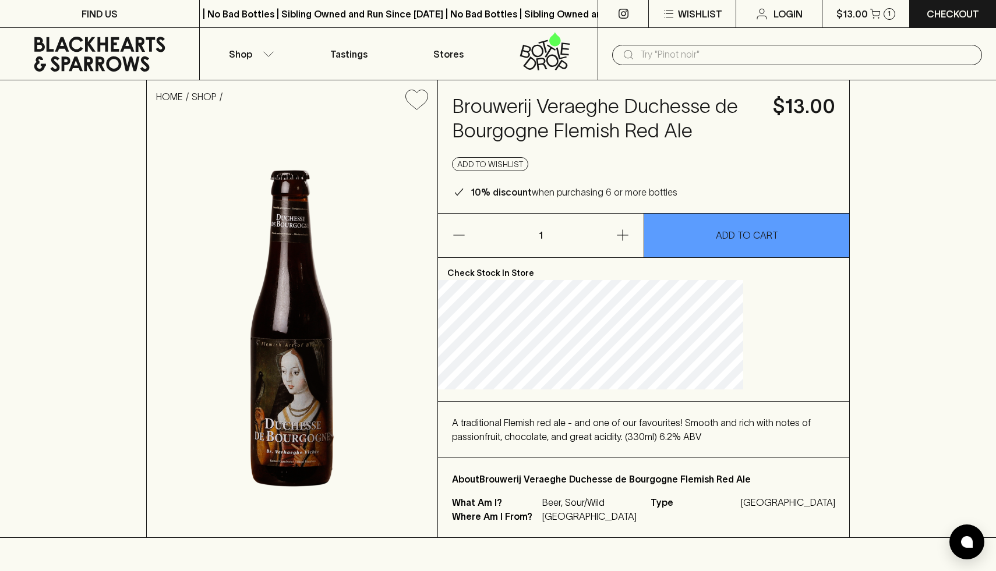
click at [674, 213] on div "Brouwerij Veraeghe Duchesse de Bourgogne Flemish Red Ale $13.00 Add to wishlist…" at bounding box center [643, 146] width 411 height 133
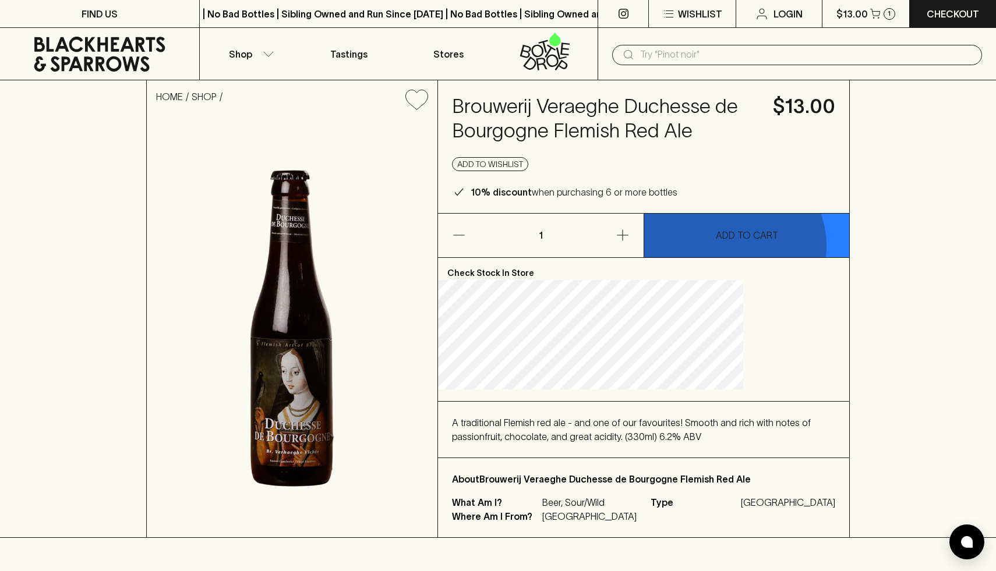
click at [732, 257] on button "ADD TO CART" at bounding box center [746, 236] width 205 height 44
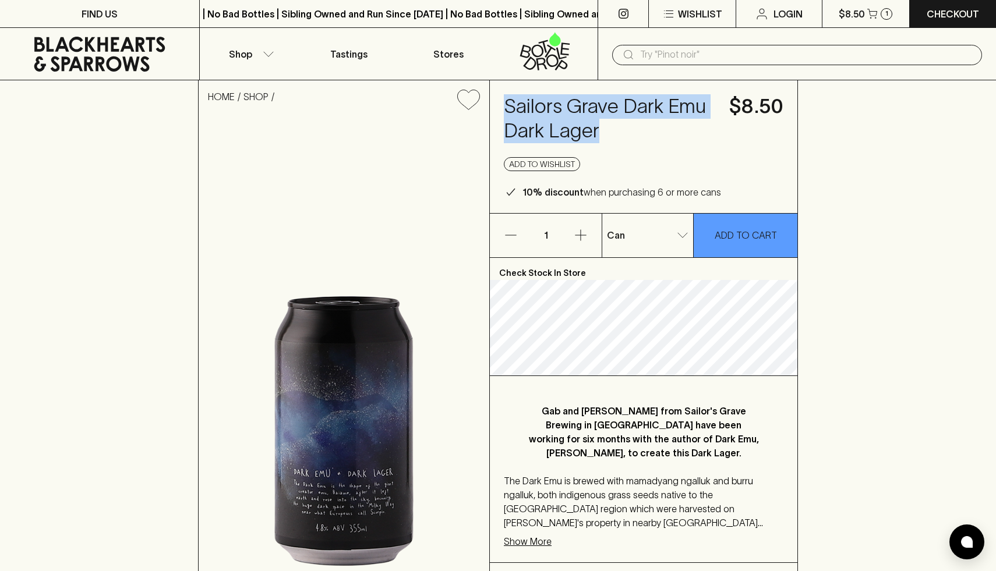
drag, startPoint x: 514, startPoint y: 107, endPoint x: 614, endPoint y: 143, distance: 106.0
click at [614, 143] on div "Sailors Grave Dark Emu Dark Lager $8.50 Add to wishlist 10% discount when purch…" at bounding box center [644, 146] width 308 height 133
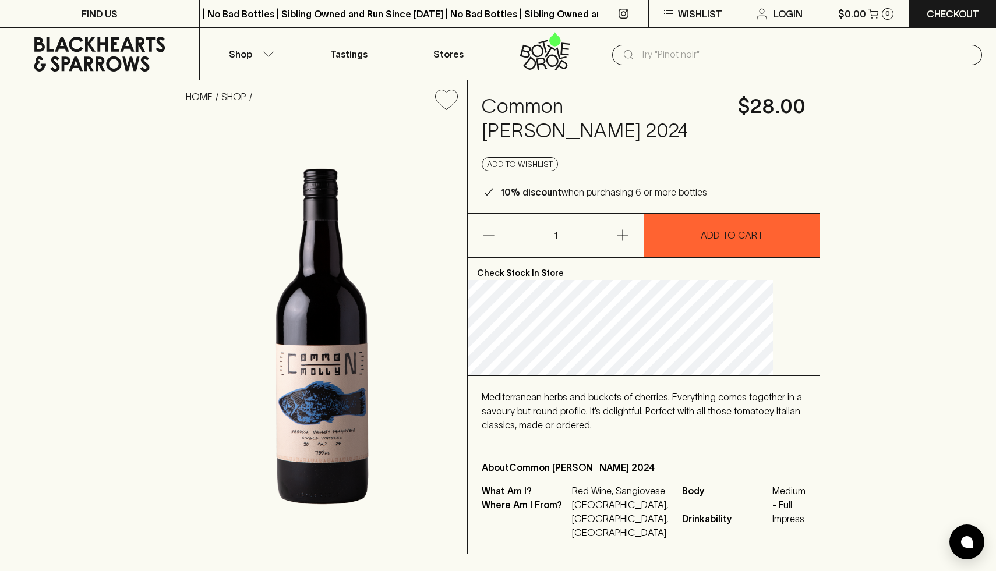
click at [675, 160] on div "Add to wishlist" at bounding box center [644, 164] width 324 height 14
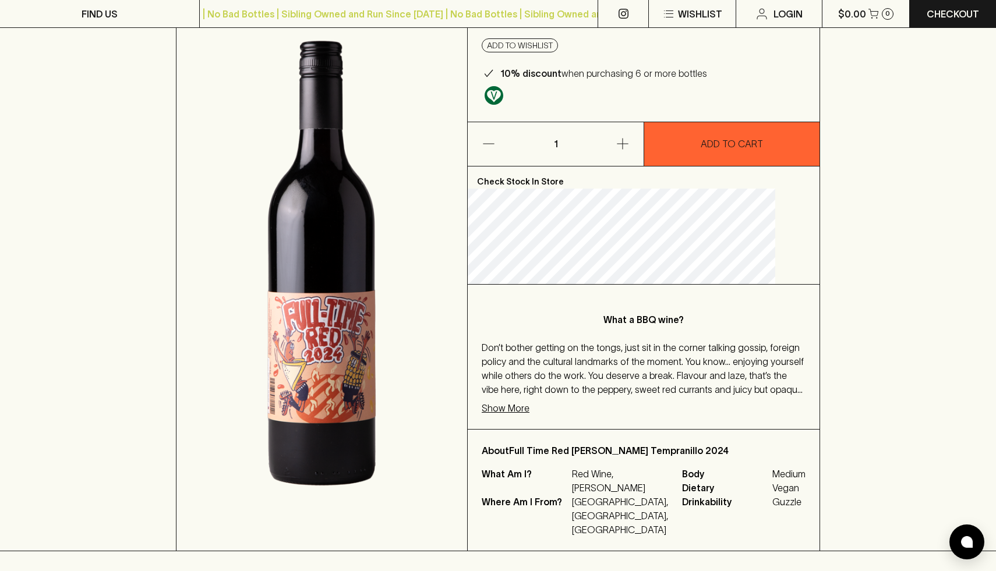
scroll to position [144, 0]
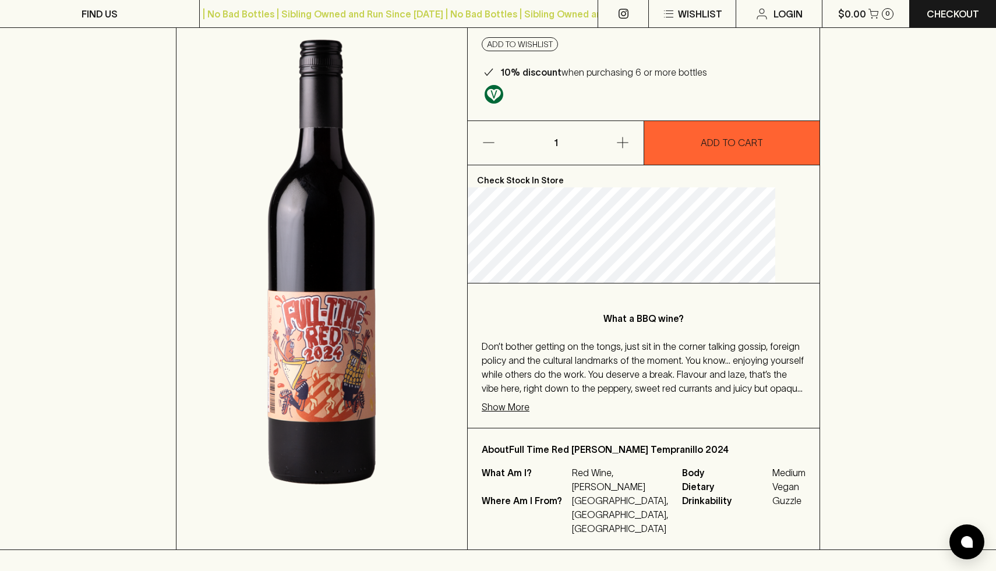
click at [370, 327] on img at bounding box center [322, 262] width 291 height 575
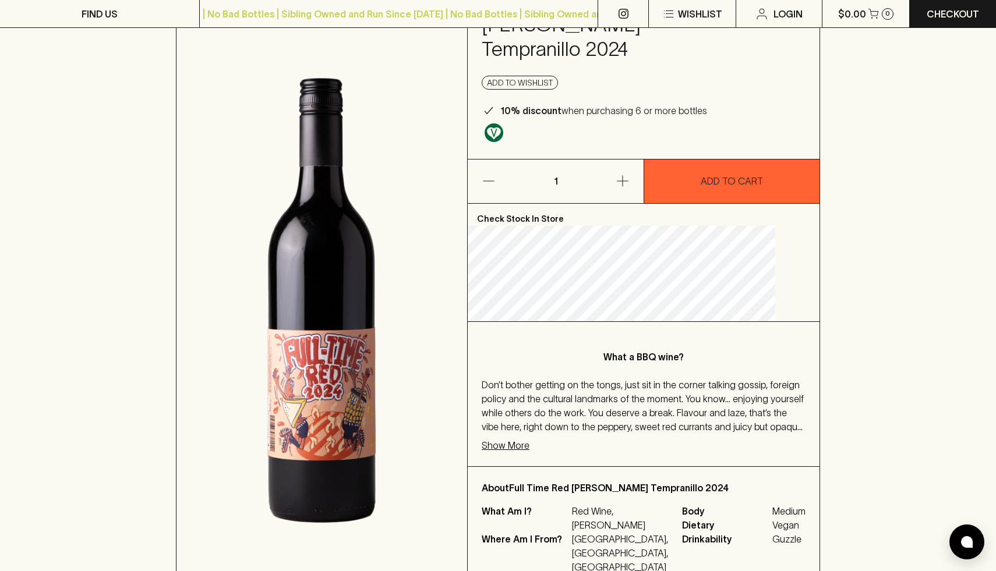
scroll to position [0, 0]
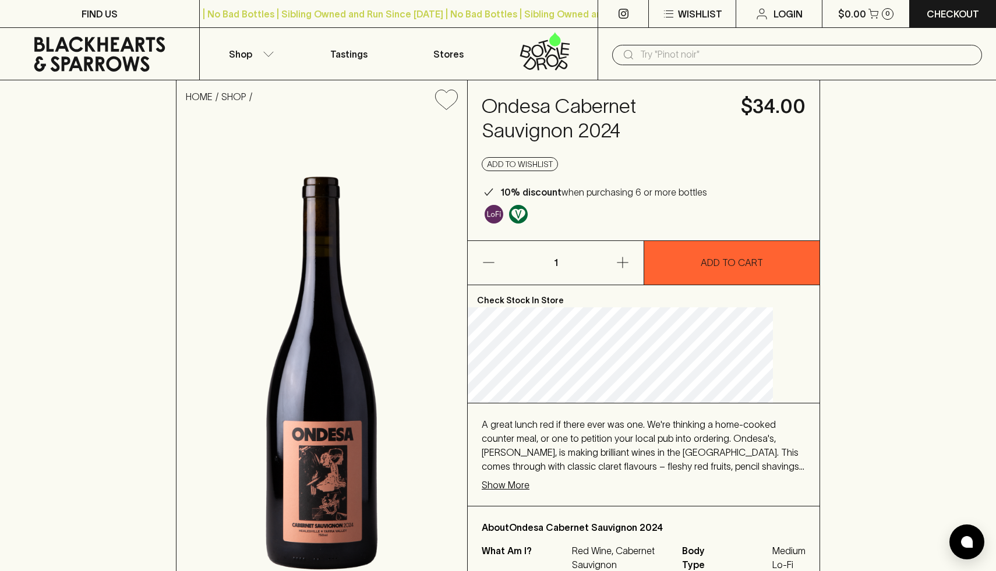
click at [674, 162] on div "Add to wishlist" at bounding box center [644, 164] width 324 height 14
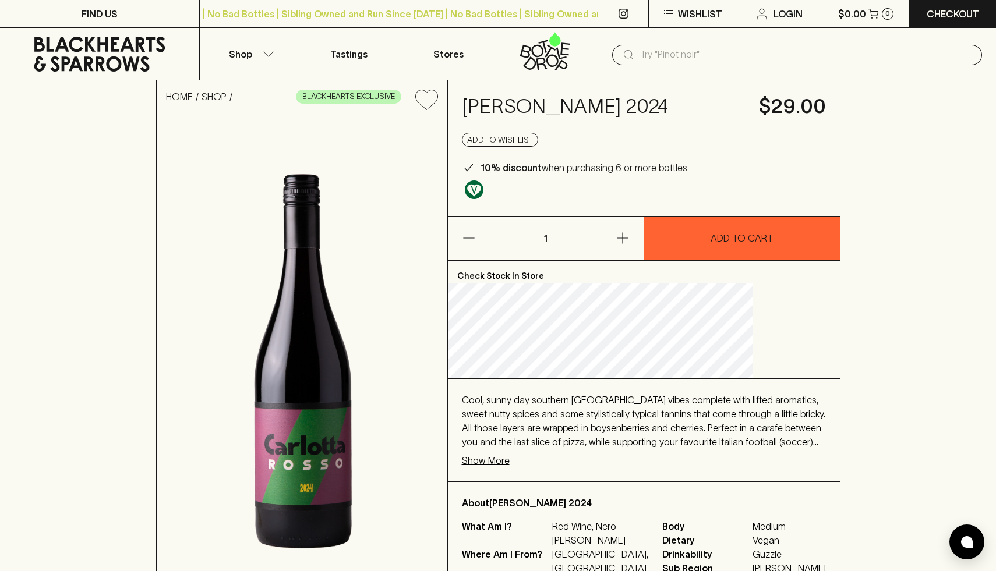
click at [661, 168] on p "10% discount when purchasing 6 or more bottles" at bounding box center [584, 168] width 207 height 14
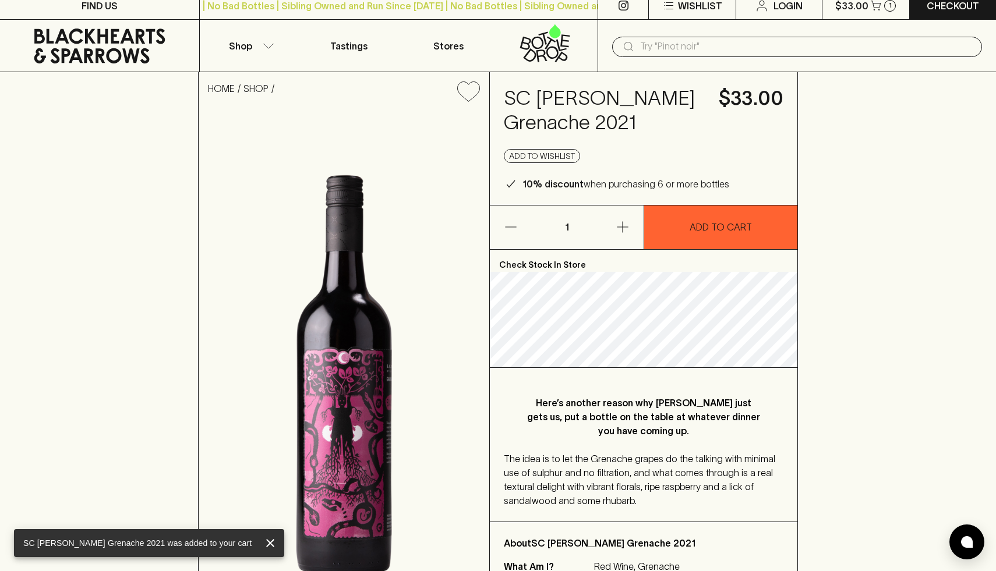
scroll to position [6, 0]
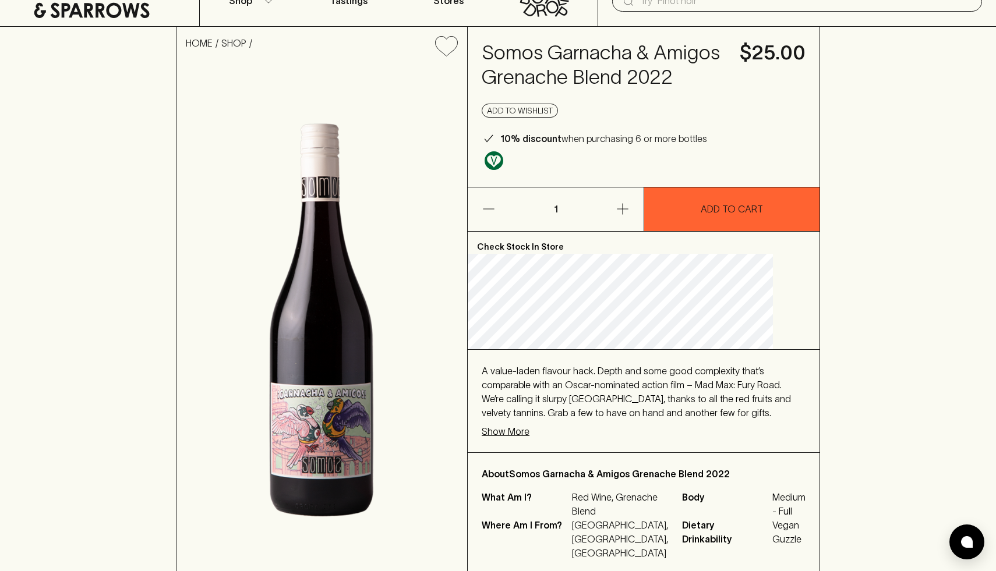
scroll to position [51, 0]
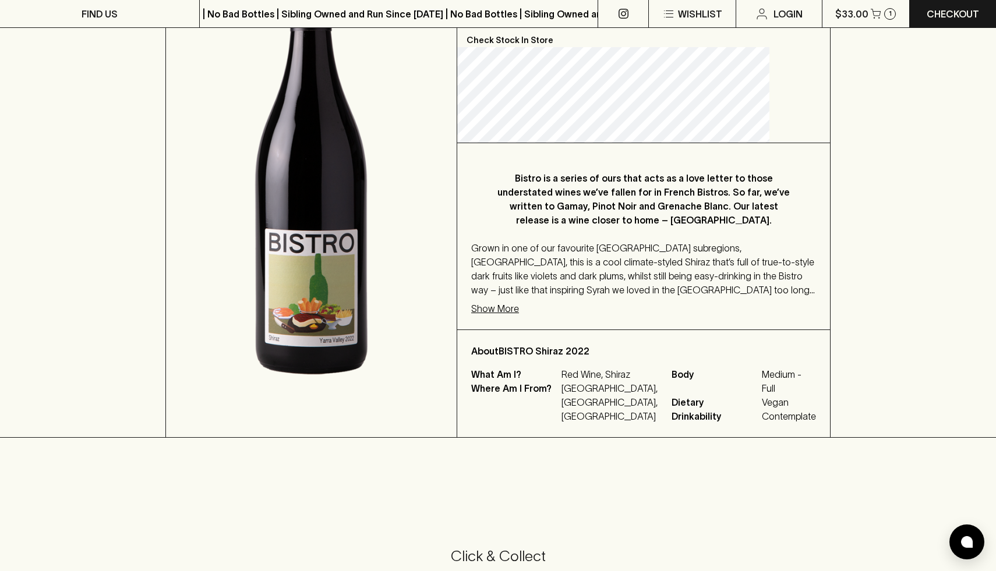
scroll to position [266, 0]
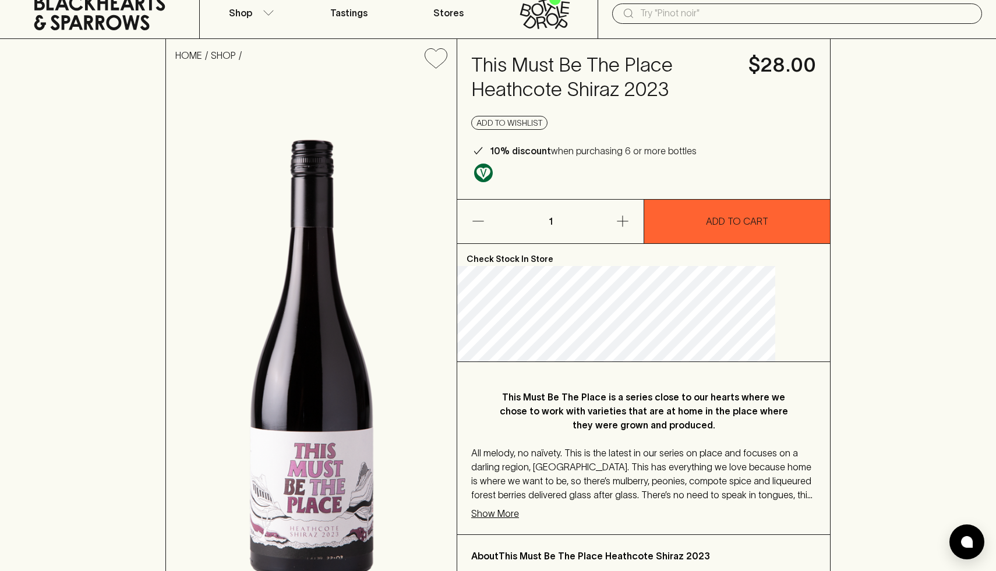
scroll to position [58, 0]
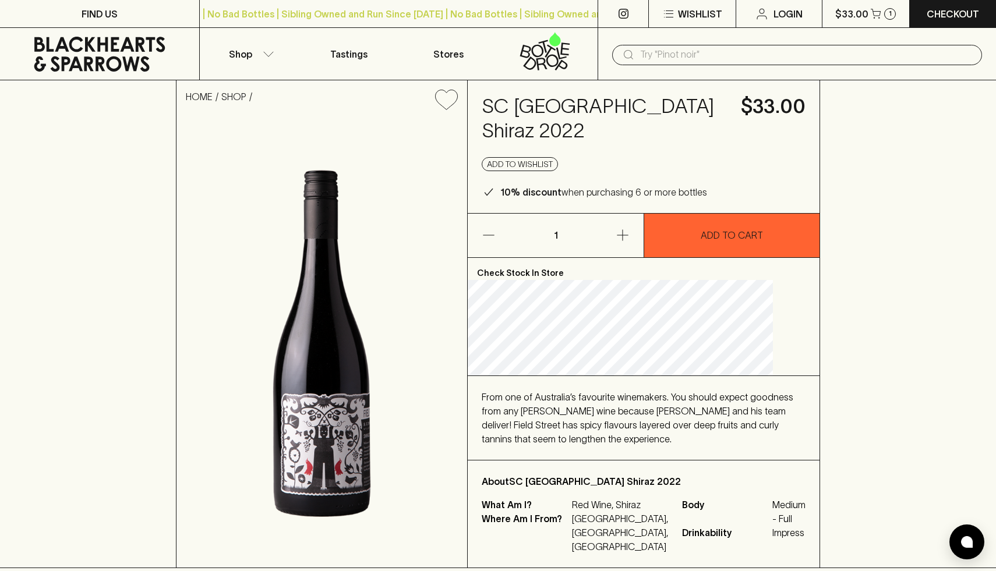
drag, startPoint x: 504, startPoint y: 97, endPoint x: 620, endPoint y: 126, distance: 119.0
click at [620, 126] on div "SC [GEOGRAPHIC_DATA] Shiraz 2022 $33.00 Add to wishlist 10% discount when purch…" at bounding box center [644, 146] width 352 height 133
copy h4 "SC [GEOGRAPHIC_DATA] Shiraz 2022"
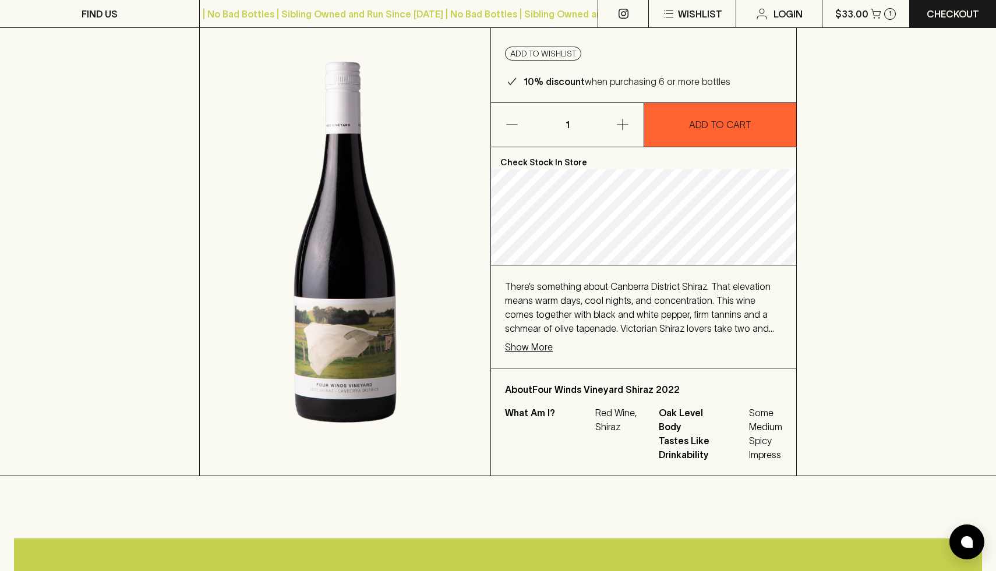
scroll to position [110, 0]
click at [534, 351] on p "Show More" at bounding box center [529, 348] width 48 height 14
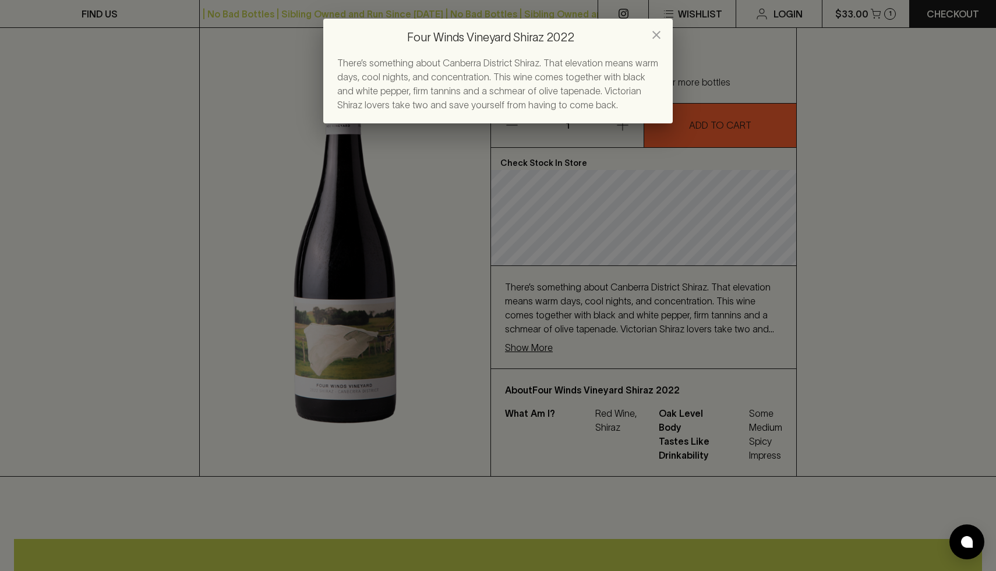
click at [564, 381] on div "Four Winds Vineyard Shiraz 2022 There’s something about Canberra District Shira…" at bounding box center [498, 285] width 996 height 571
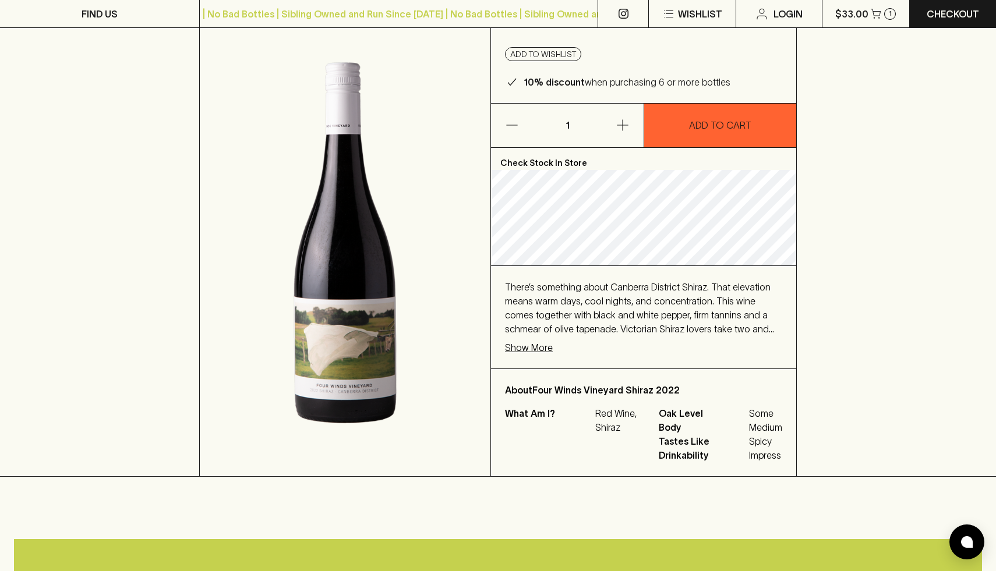
click at [534, 347] on p "Show More" at bounding box center [529, 348] width 48 height 14
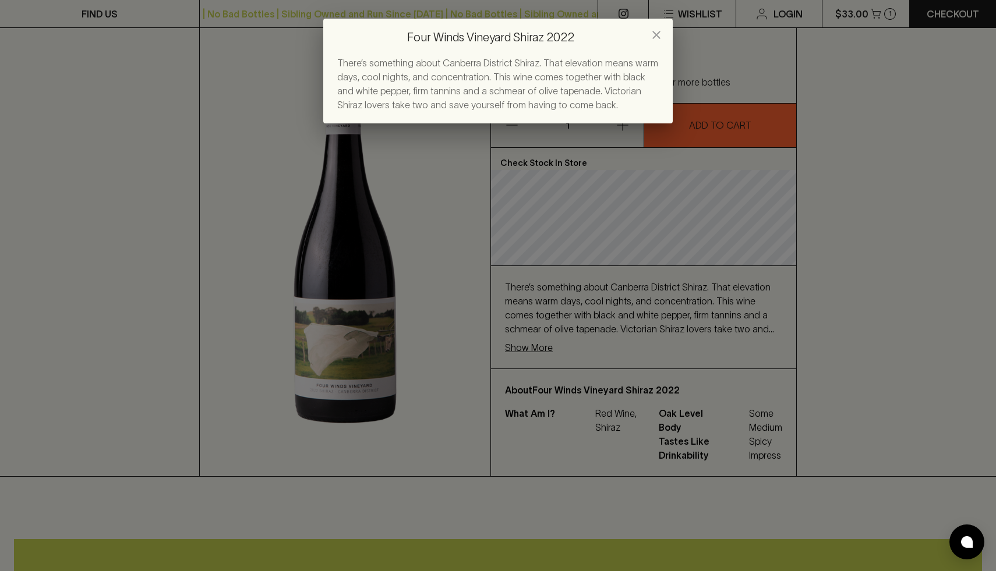
click at [666, 29] on button "close" at bounding box center [656, 34] width 23 height 23
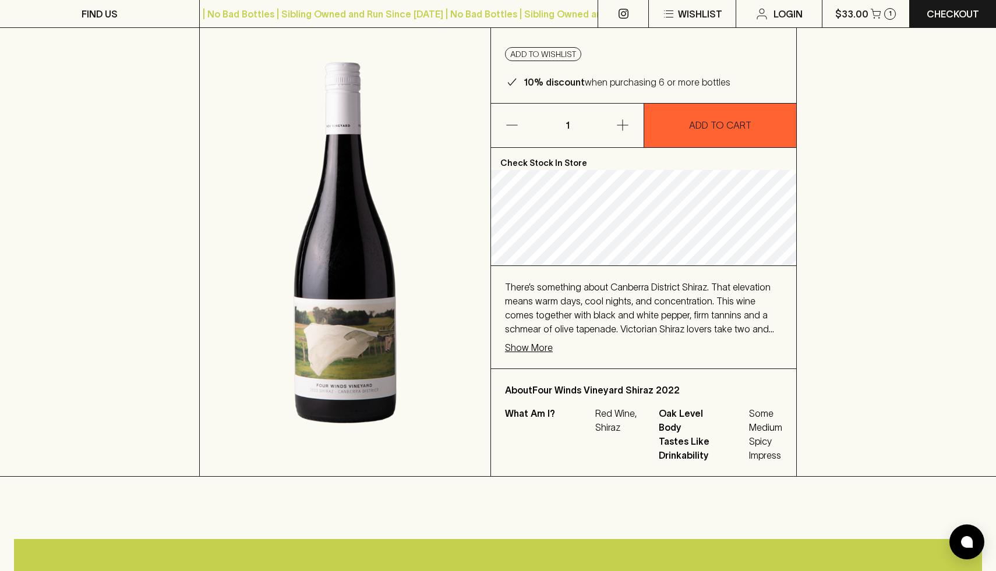
scroll to position [0, 0]
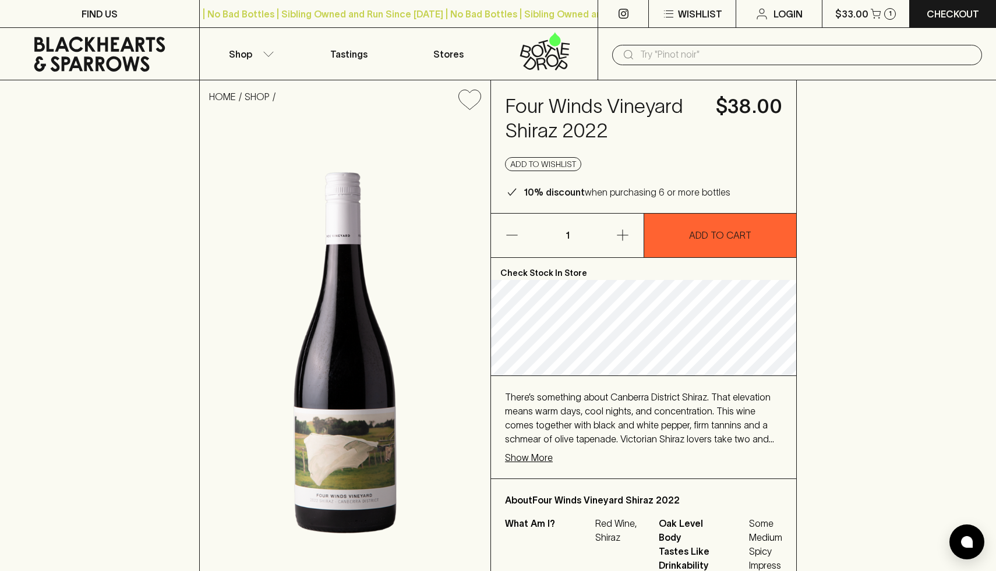
click at [517, 101] on h4 "Four Winds Vineyard Shiraz 2022" at bounding box center [603, 118] width 197 height 49
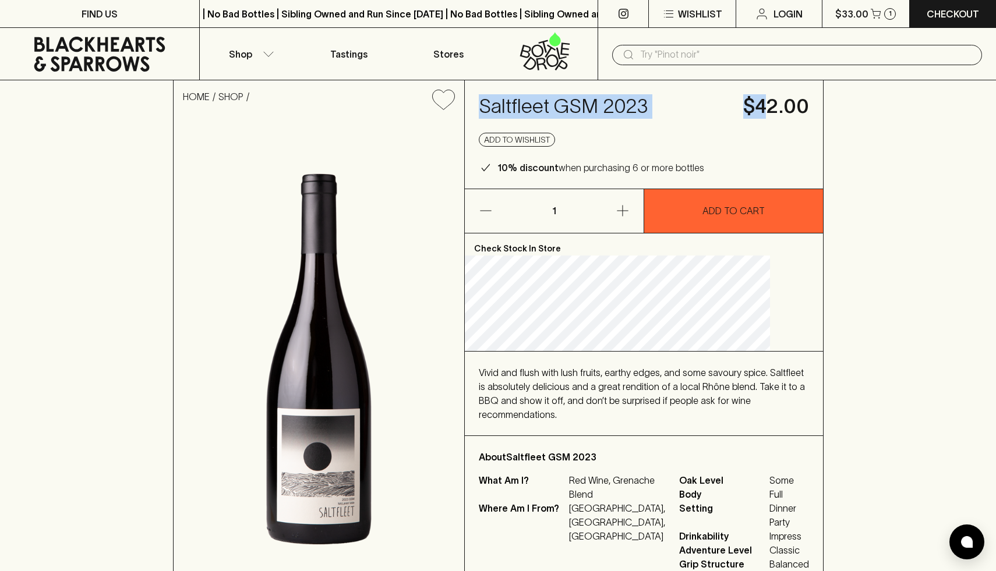
drag, startPoint x: 516, startPoint y: 109, endPoint x: 742, endPoint y: 104, distance: 226.7
click at [742, 104] on div "Saltfleet GSM 2023 $42.00 Add to wishlist 10% discount when purchasing 6 or mor…" at bounding box center [644, 134] width 358 height 108
click at [682, 97] on h4 "Saltfleet GSM 2023" at bounding box center [604, 106] width 250 height 24
drag, startPoint x: 682, startPoint y: 103, endPoint x: 504, endPoint y: 100, distance: 177.7
click at [504, 100] on div "Saltfleet GSM 2023 $42.00 Add to wishlist 10% discount when purchasing 6 or mor…" at bounding box center [644, 134] width 358 height 108
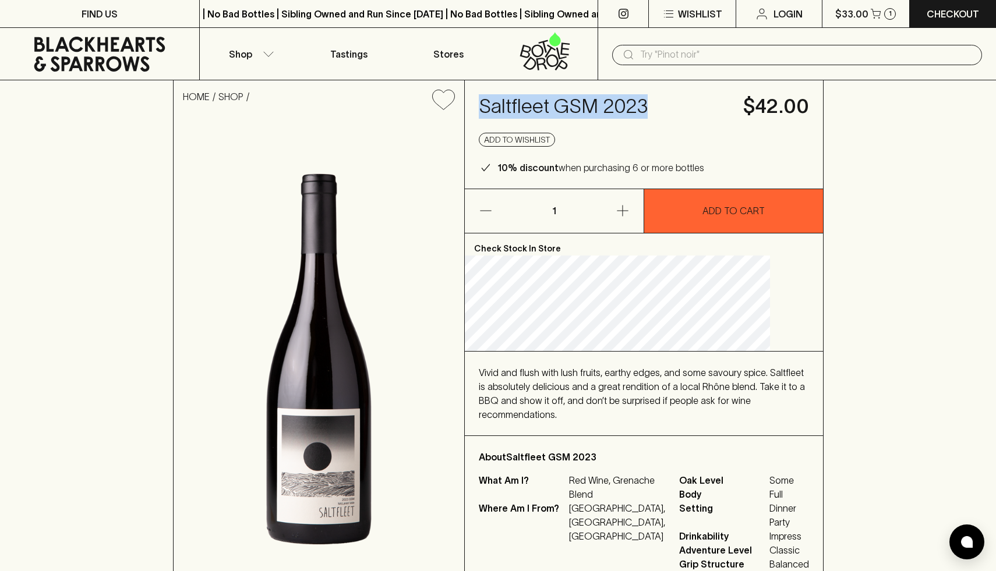
copy h4 "Saltfleet GSM 2023"
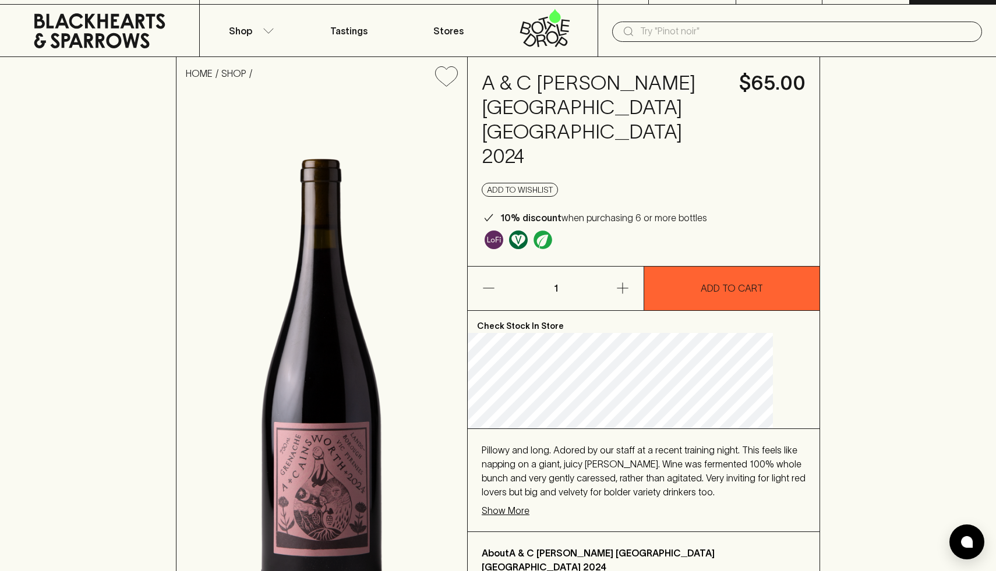
scroll to position [26, 0]
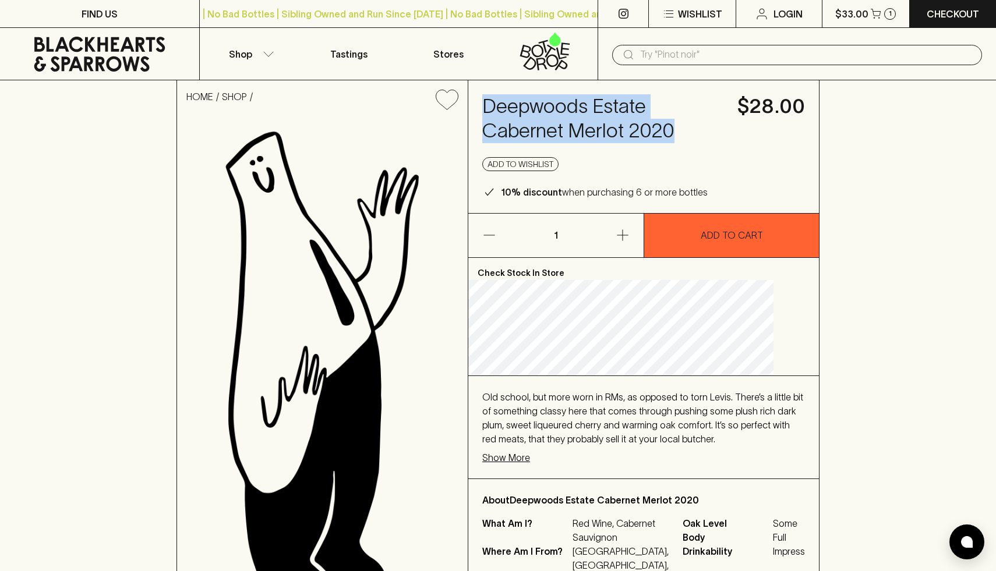
drag, startPoint x: 502, startPoint y: 107, endPoint x: 697, endPoint y: 143, distance: 197.8
click at [697, 143] on div "Deepwoods Estate Cabernet Merlot 2020 $28.00 Add to wishlist 10% discount when …" at bounding box center [643, 146] width 351 height 133
copy h4 "Deepwoods Estate Cabernet Merlot 2020"
